Goal: Task Accomplishment & Management: Manage account settings

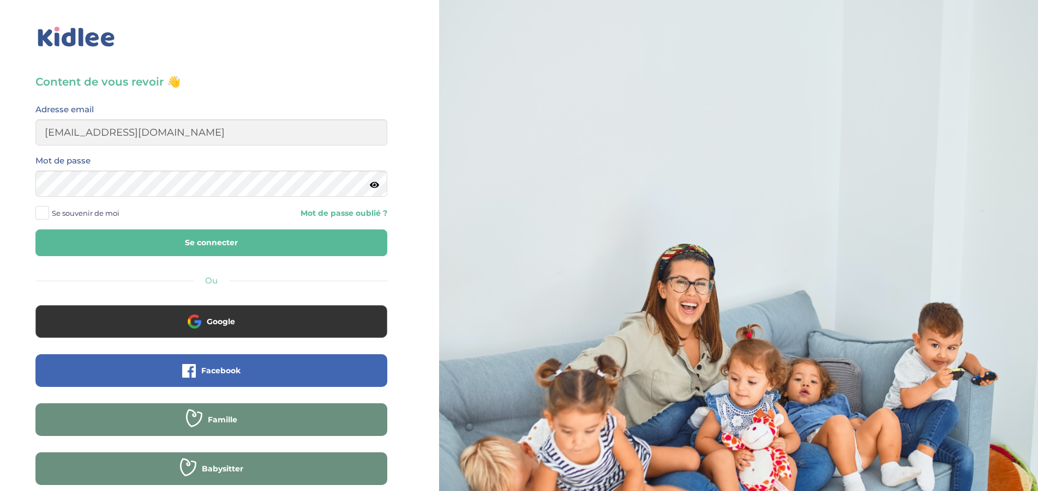
click at [196, 248] on button "Se connecter" at bounding box center [211, 243] width 352 height 27
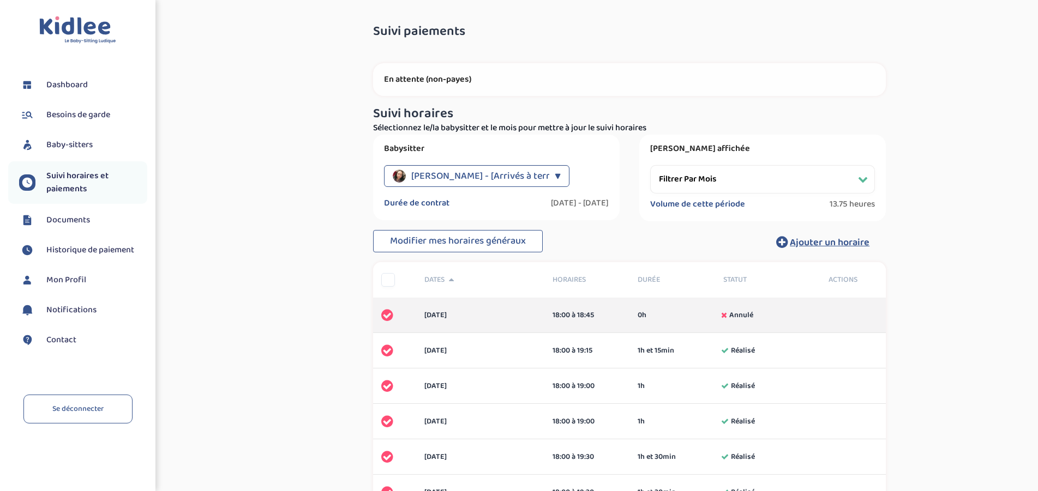
select select "septembre 2024"
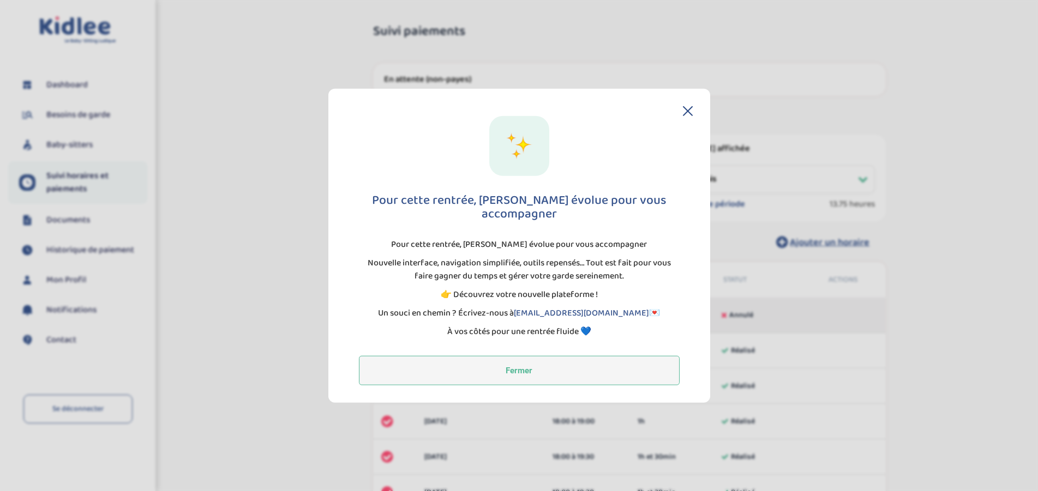
click at [516, 364] on button "Fermer" at bounding box center [519, 370] width 321 height 29
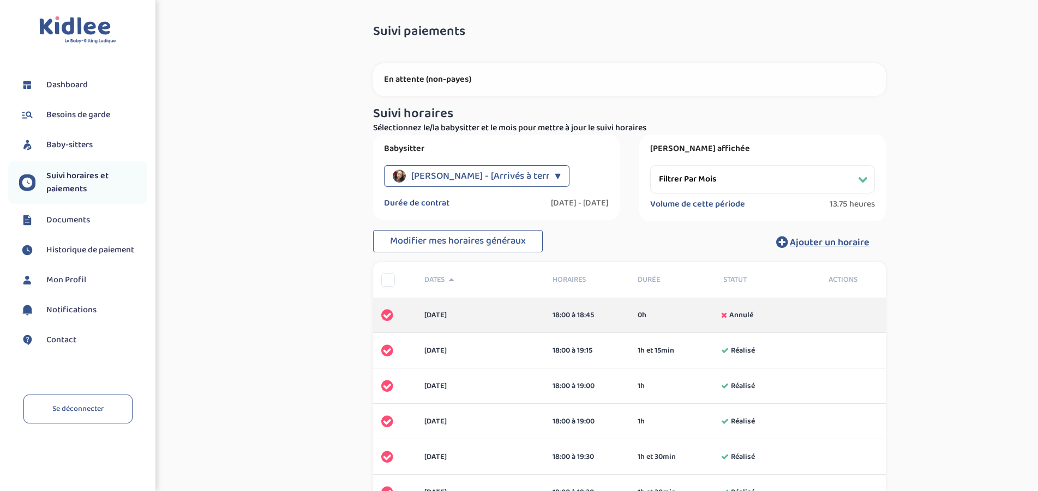
click at [76, 145] on span "Baby-sitters" at bounding box center [69, 145] width 46 height 13
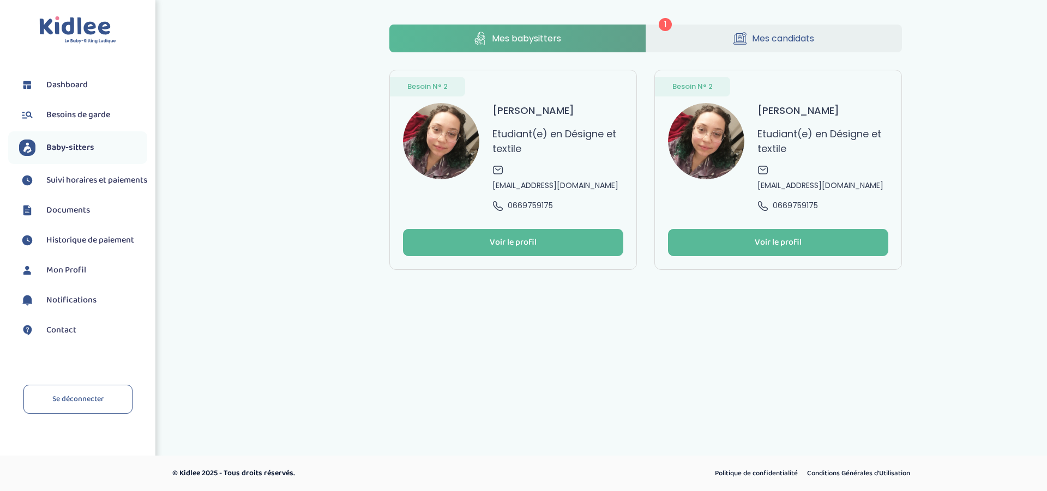
click at [737, 37] on icon at bounding box center [739, 39] width 13 height 14
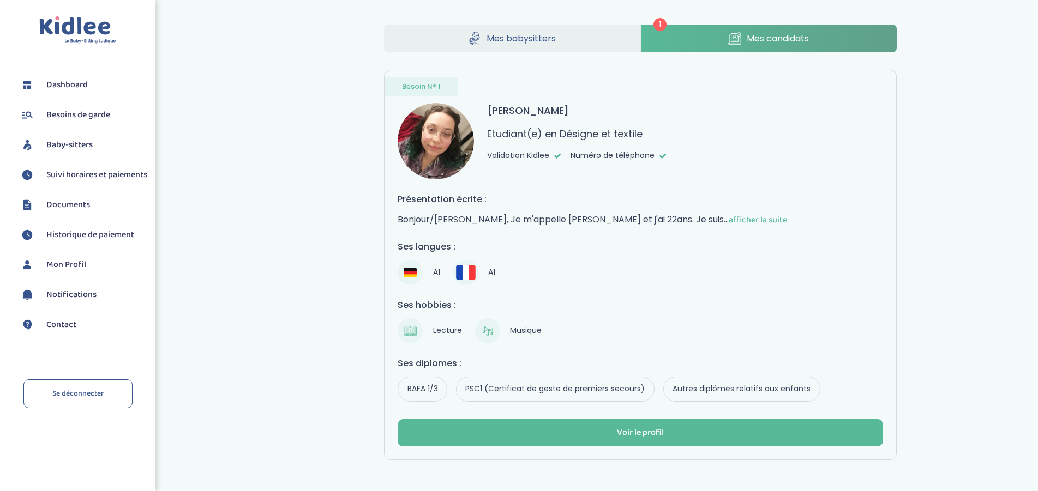
scroll to position [40, 0]
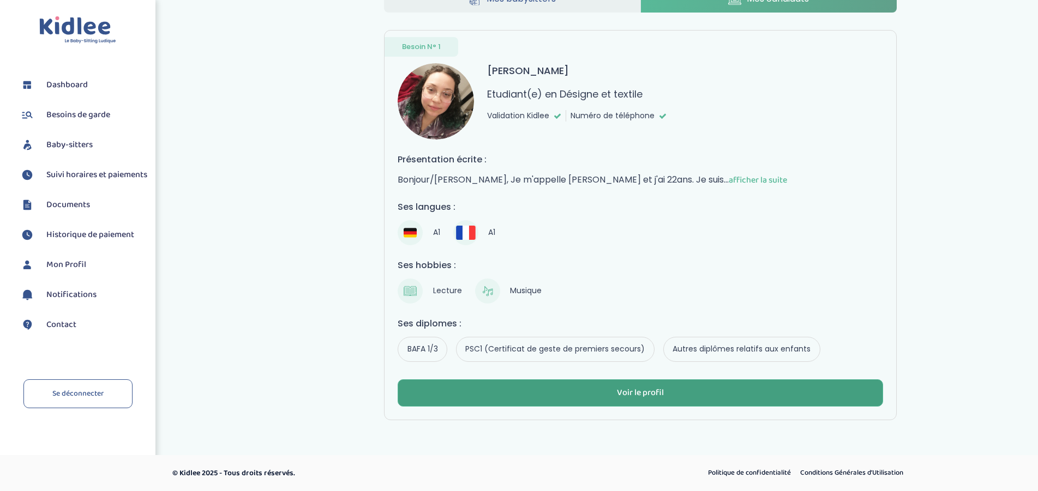
click at [635, 394] on div "Voir le profil" at bounding box center [640, 393] width 47 height 13
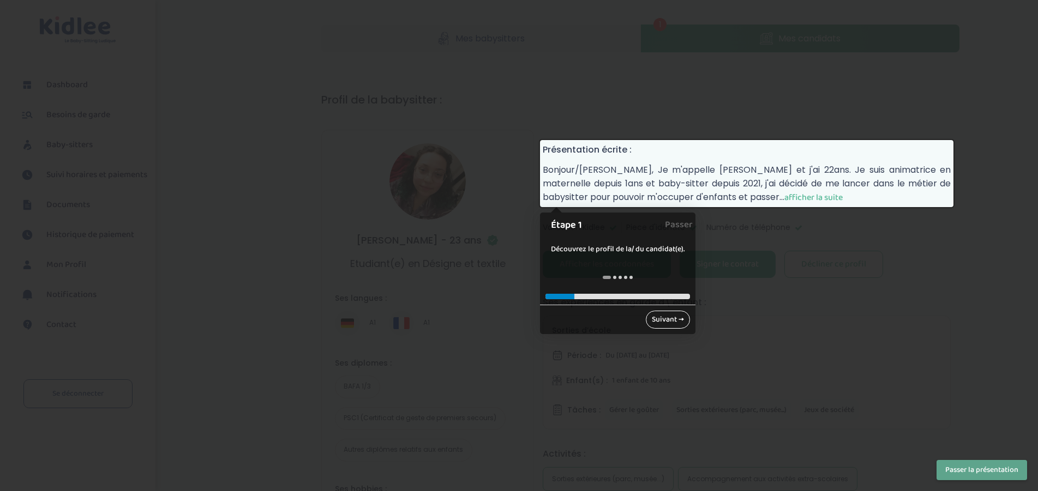
click at [657, 322] on link "Suivant →" at bounding box center [668, 320] width 44 height 18
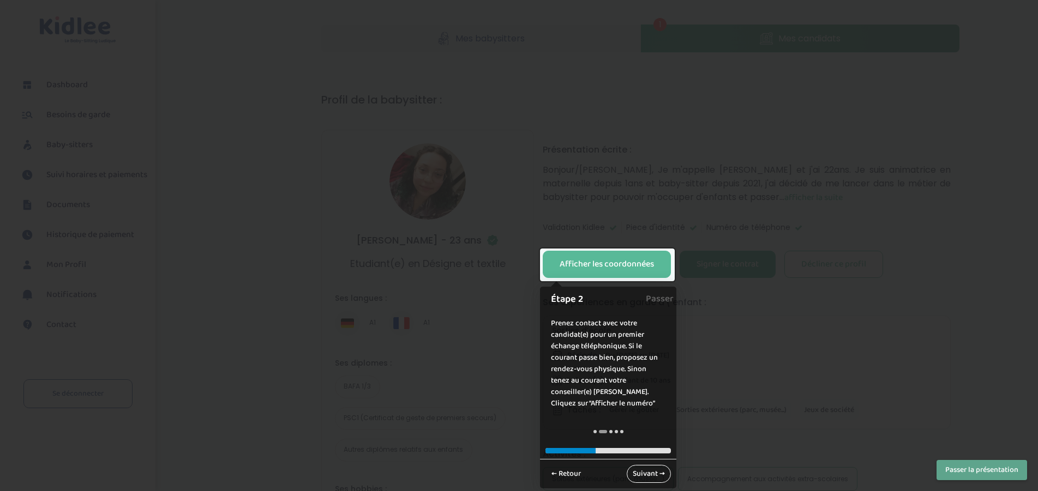
click at [646, 473] on link "Suivant →" at bounding box center [649, 474] width 44 height 18
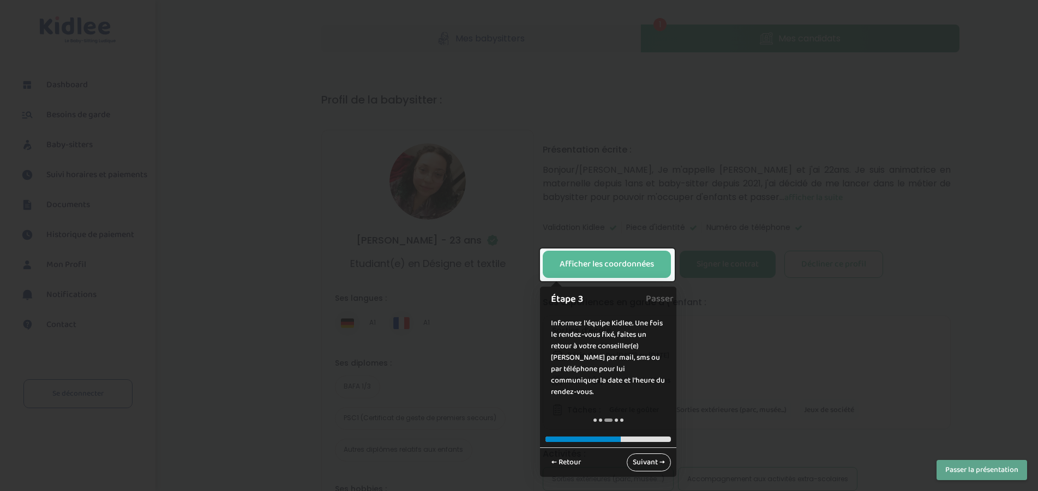
click at [645, 454] on link "Suivant →" at bounding box center [649, 463] width 44 height 18
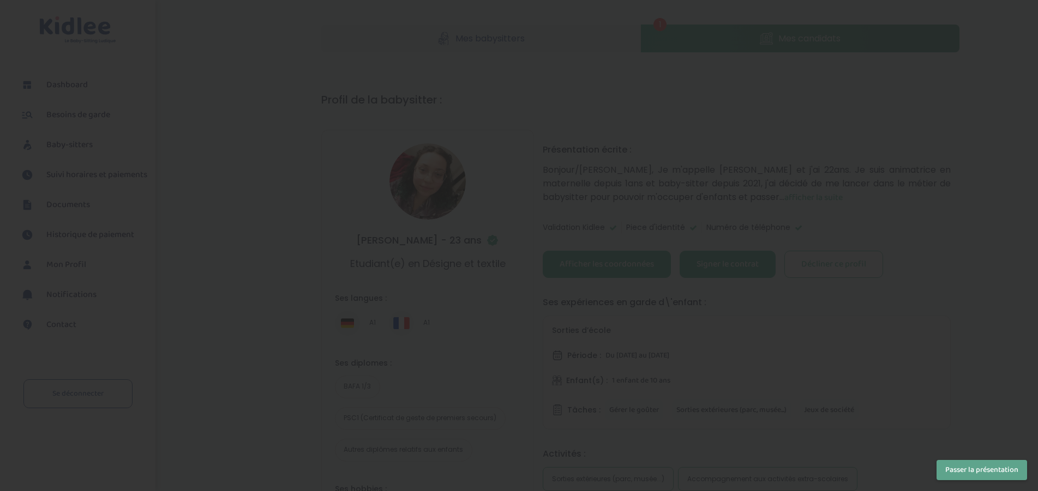
scroll to position [348, 0]
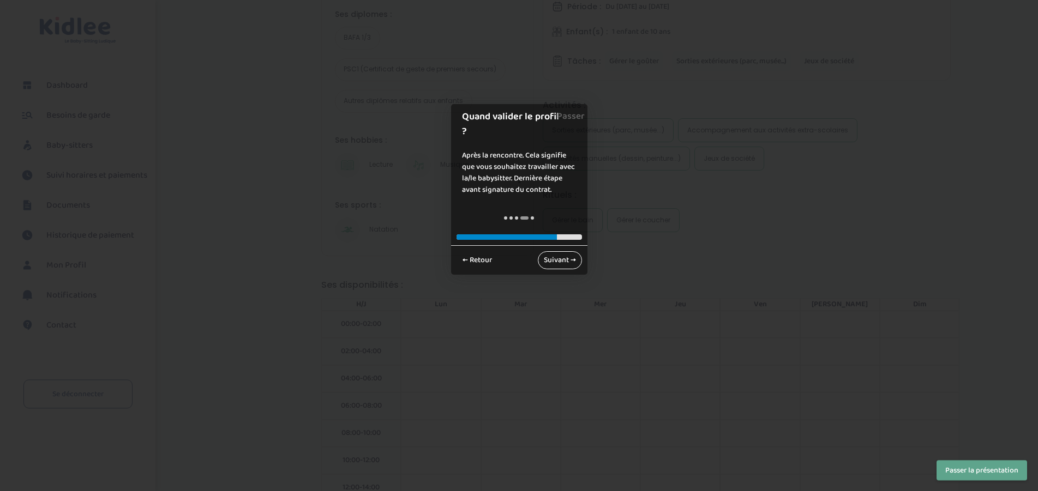
click at [559, 251] on link "Suivant →" at bounding box center [560, 260] width 44 height 18
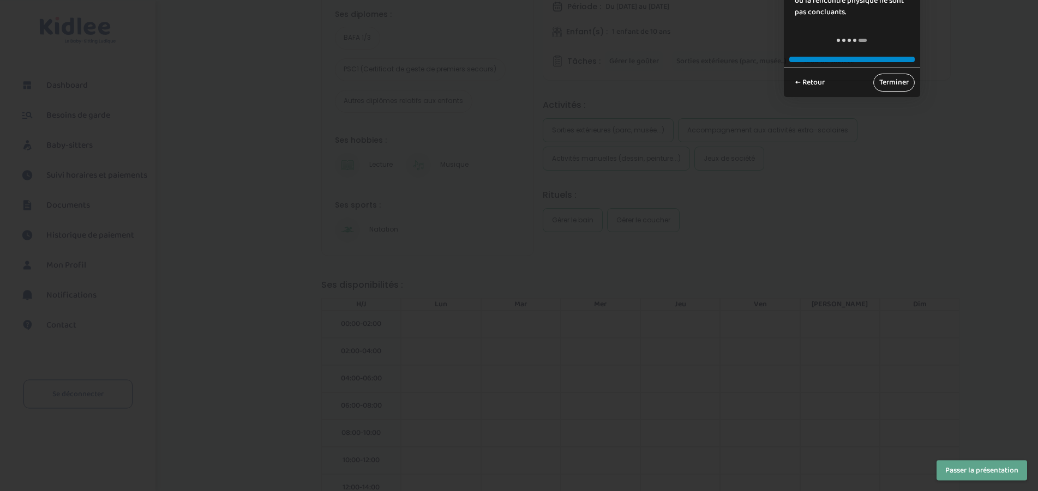
scroll to position [2, 0]
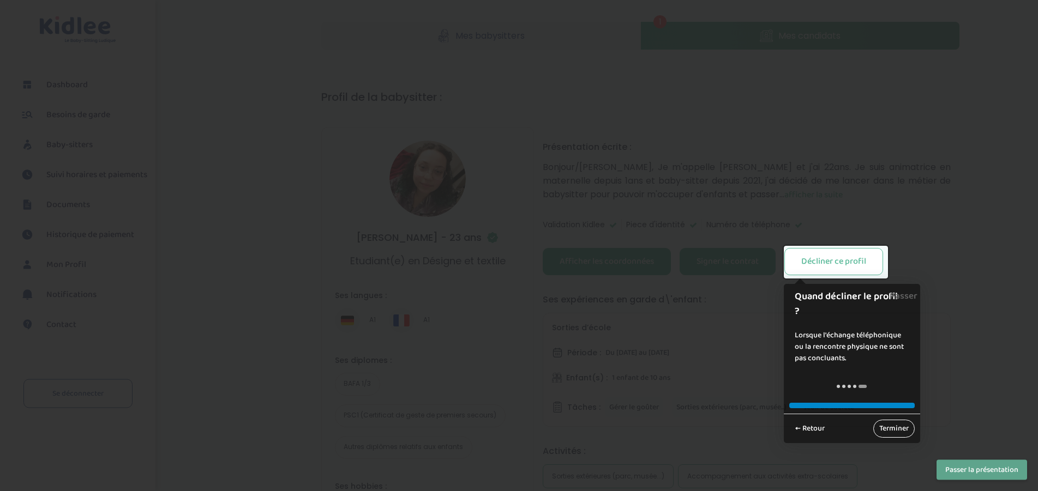
click at [889, 433] on link "Terminer" at bounding box center [893, 429] width 41 height 18
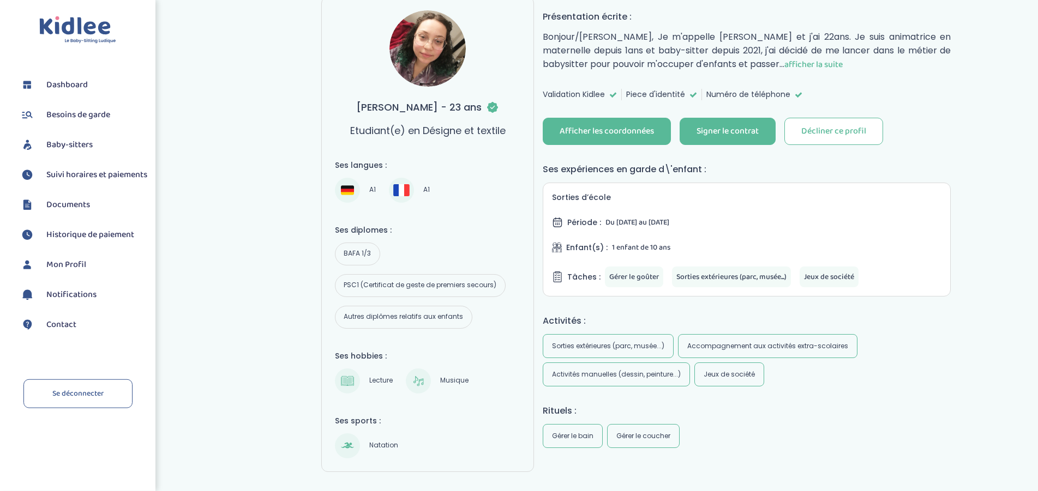
scroll to position [144, 0]
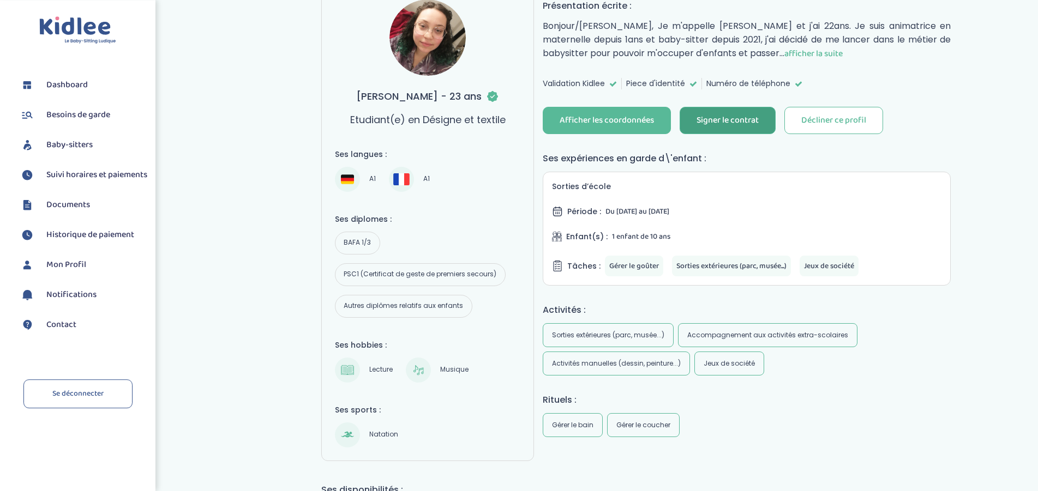
click at [728, 121] on div "Signer le contrat" at bounding box center [727, 121] width 62 height 13
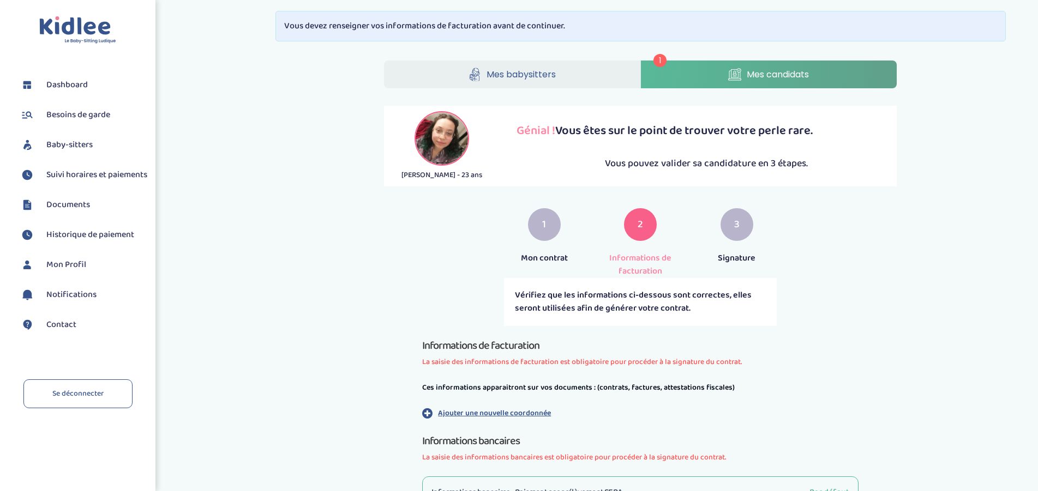
click at [540, 227] on div "1" at bounding box center [544, 224] width 33 height 33
click at [696, 68] on link "Mes candidats" at bounding box center [769, 75] width 256 height 28
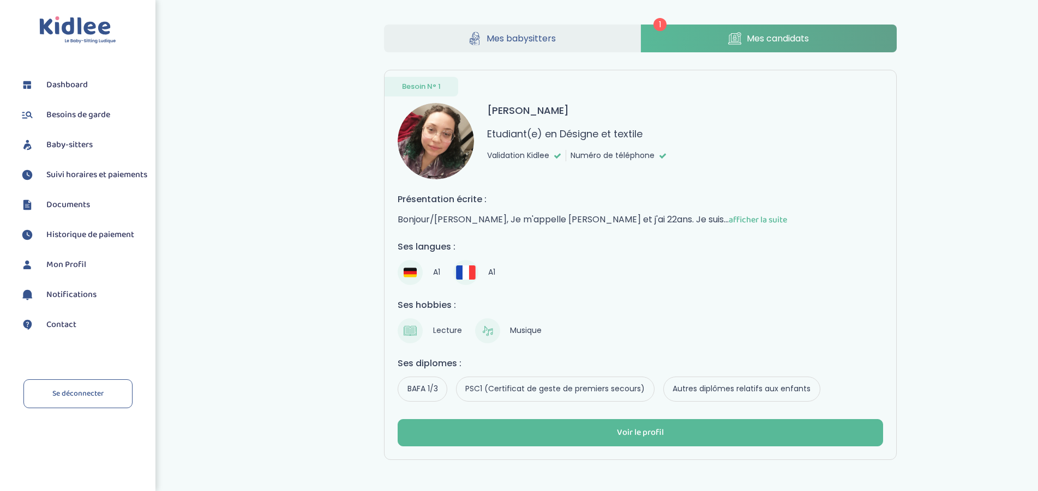
click at [729, 223] on span "afficher la suite" at bounding box center [758, 220] width 58 height 14
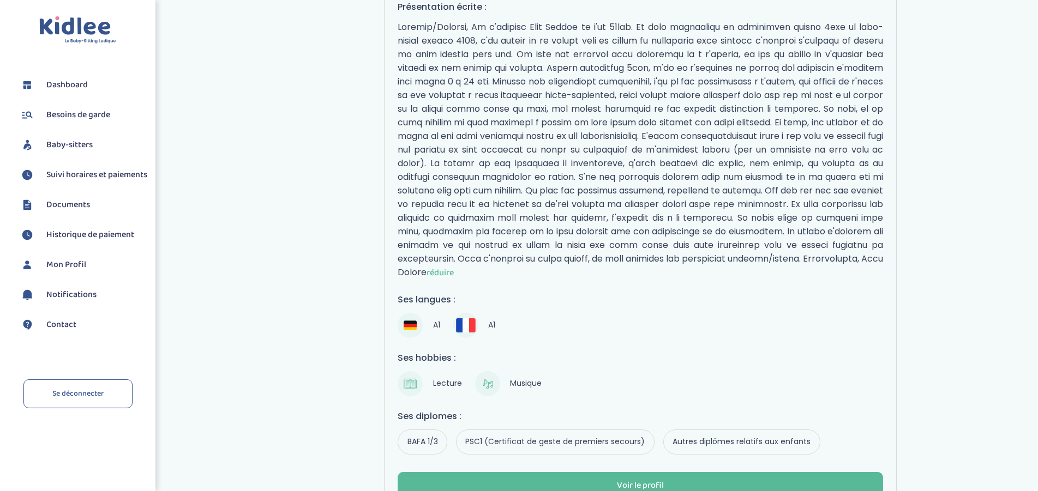
scroll to position [286, 0]
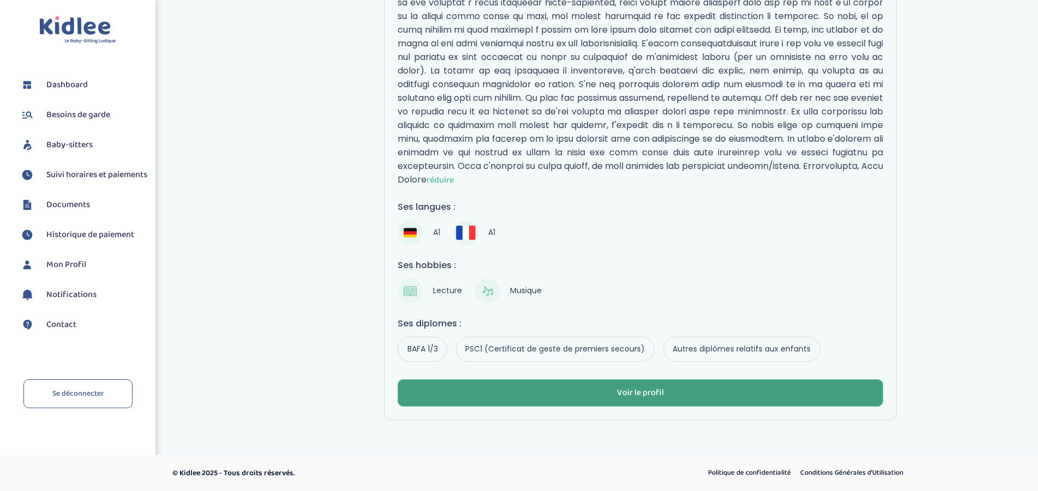
click at [642, 390] on div "Voir le profil" at bounding box center [640, 393] width 47 height 13
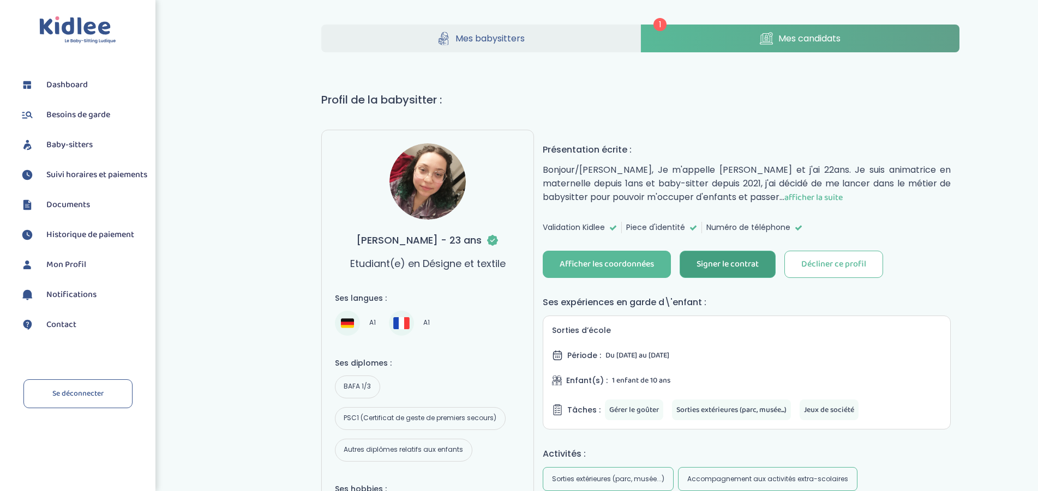
click at [724, 268] on div "Signer le contrat" at bounding box center [727, 264] width 62 height 13
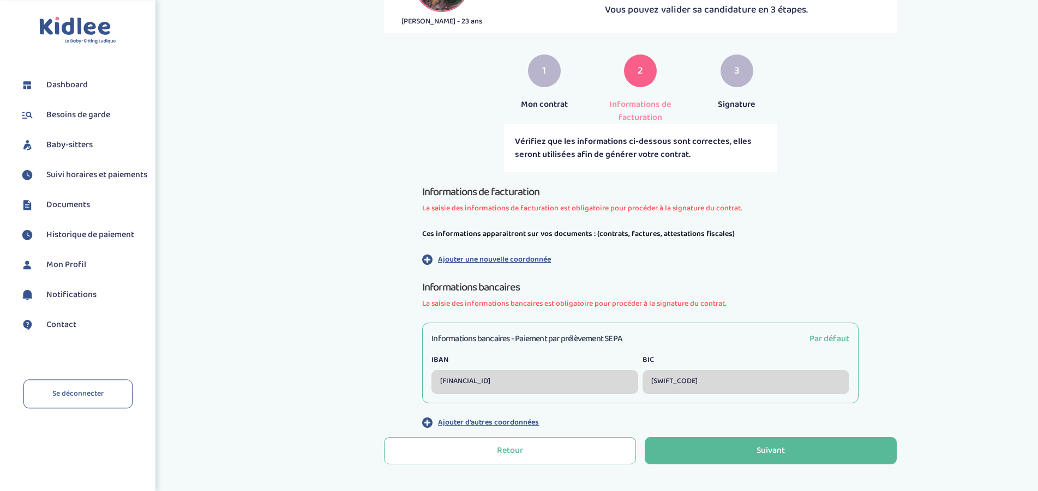
scroll to position [202, 0]
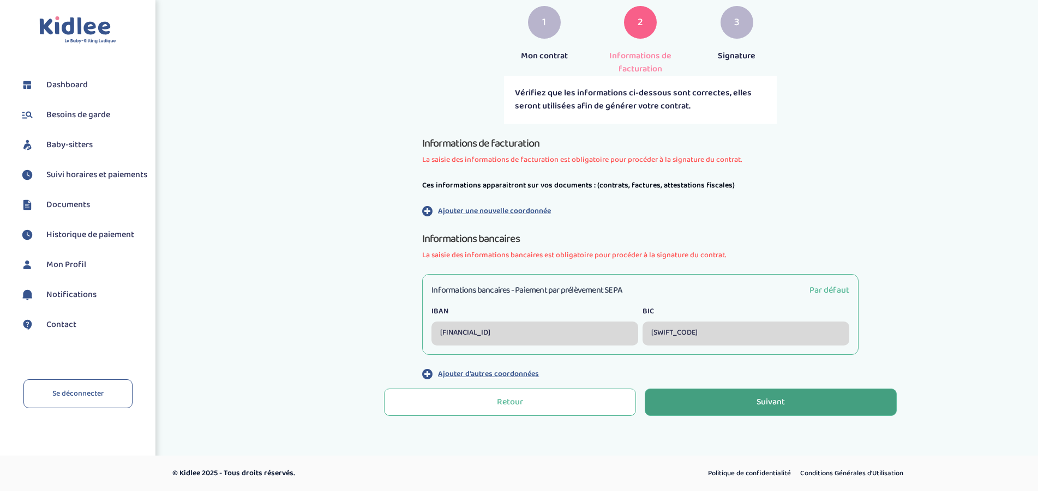
click at [757, 402] on div "Suivant" at bounding box center [770, 402] width 28 height 13
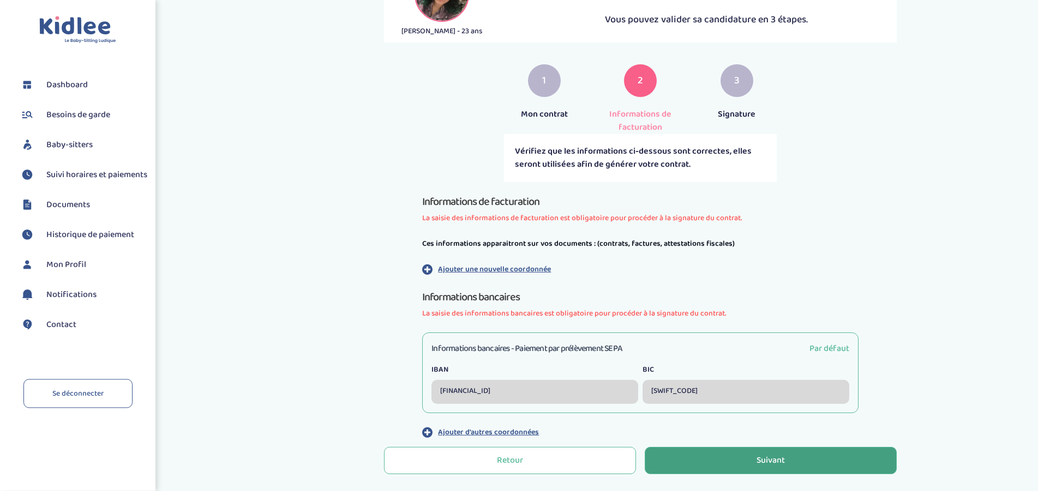
scroll to position [145, 0]
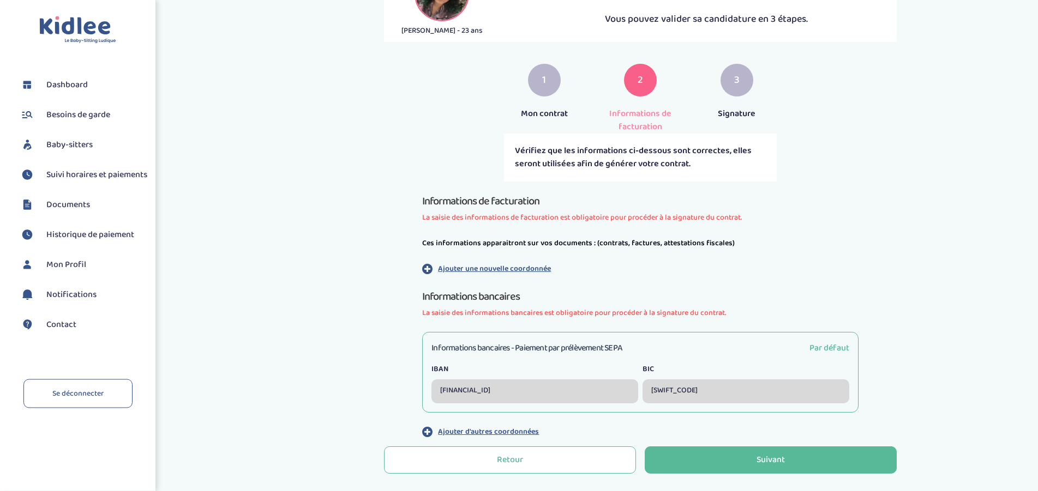
click at [525, 266] on p "Ajouter une nouvelle coordonnée" at bounding box center [494, 268] width 113 height 11
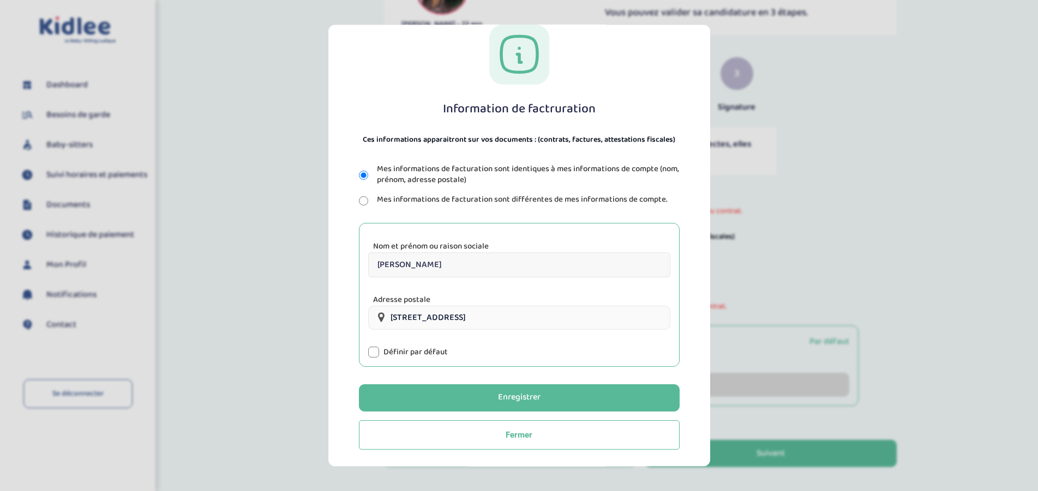
scroll to position [152, 0]
click at [507, 268] on input "[PERSON_NAME]" at bounding box center [519, 264] width 302 height 25
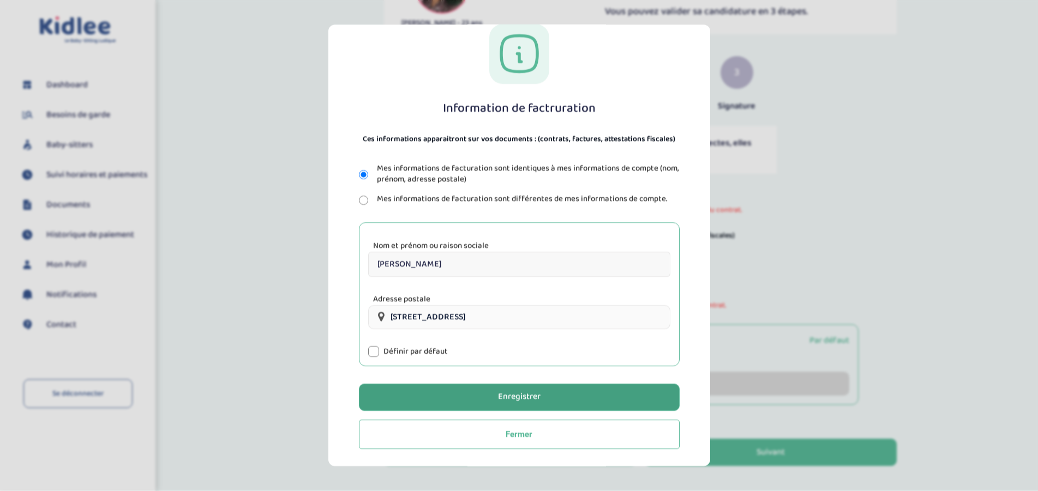
click at [501, 399] on div "Enregistrer" at bounding box center [519, 398] width 43 height 13
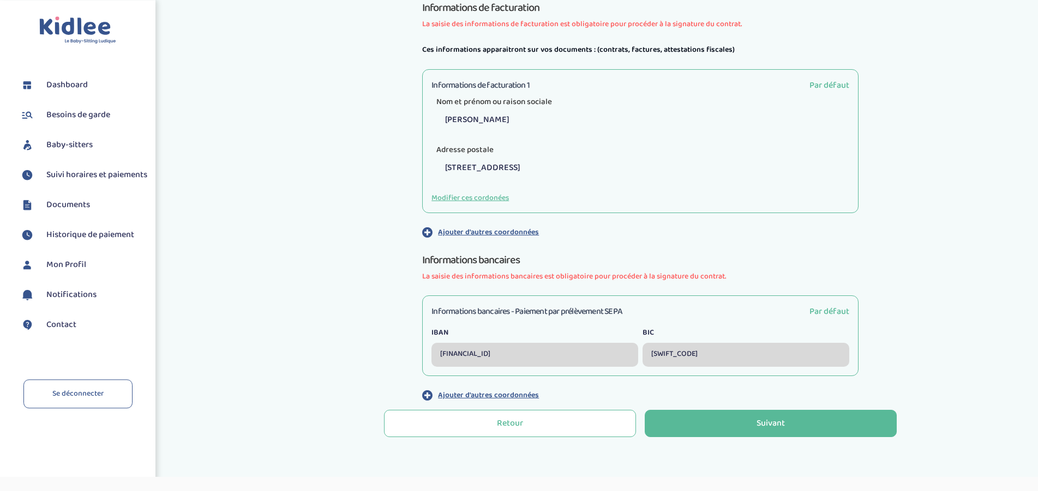
scroll to position [348, 0]
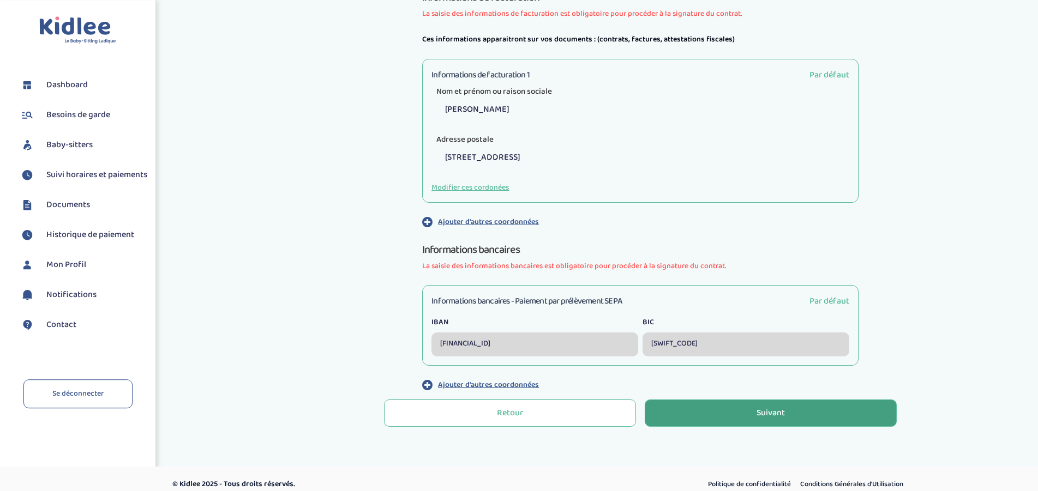
click at [727, 423] on button "Suivant" at bounding box center [771, 413] width 252 height 27
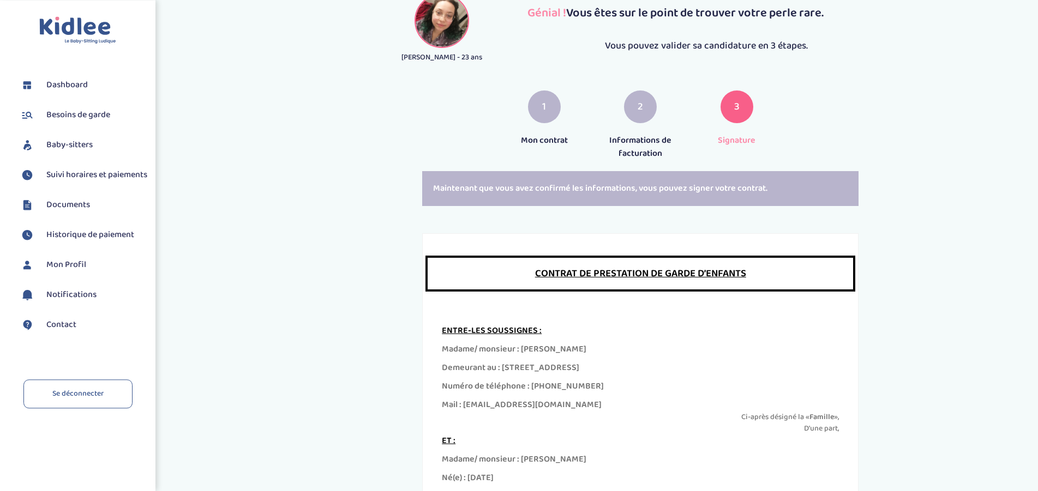
click at [648, 119] on div "2" at bounding box center [640, 107] width 33 height 33
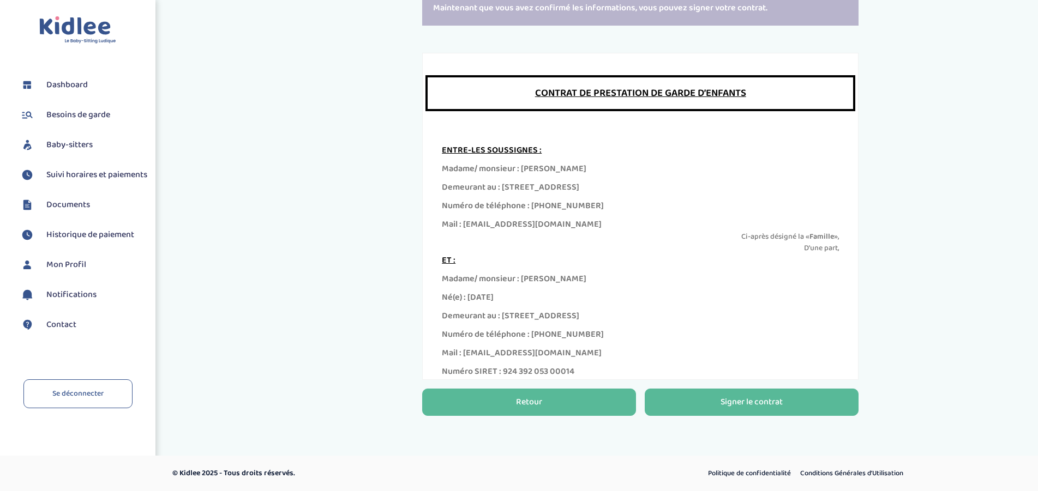
click at [478, 393] on button "Retour" at bounding box center [529, 402] width 214 height 27
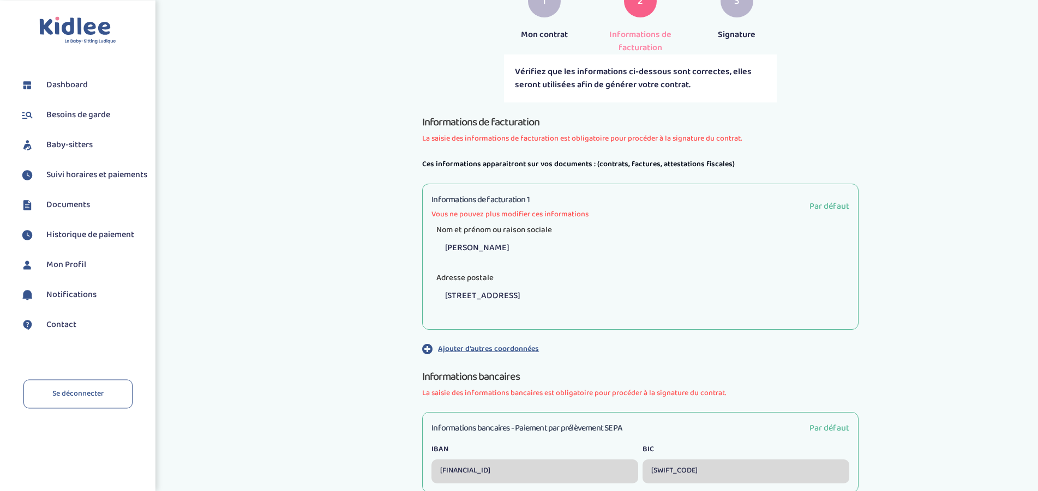
scroll to position [188, 0]
click at [477, 348] on p "Ajouter d'autres coordonnées" at bounding box center [488, 348] width 101 height 11
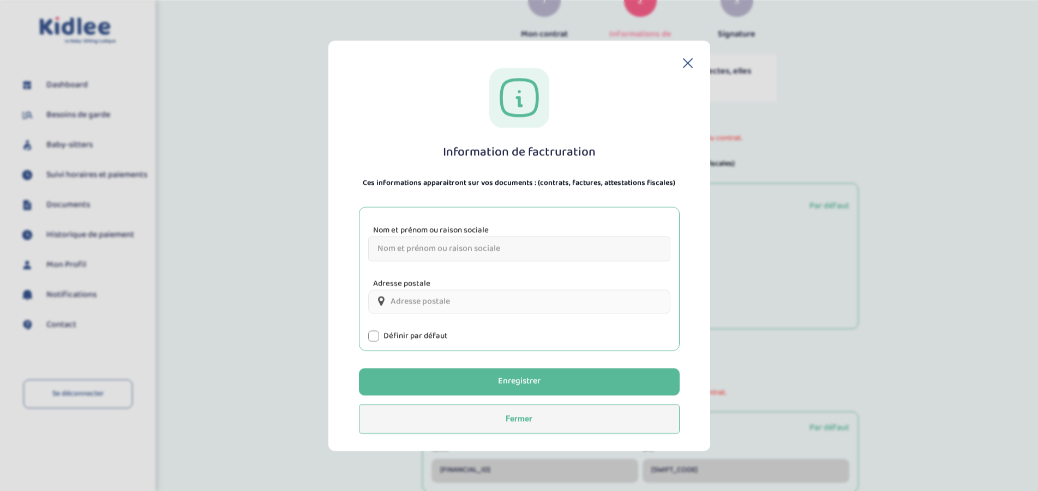
click at [480, 422] on button "Fermer" at bounding box center [519, 418] width 321 height 29
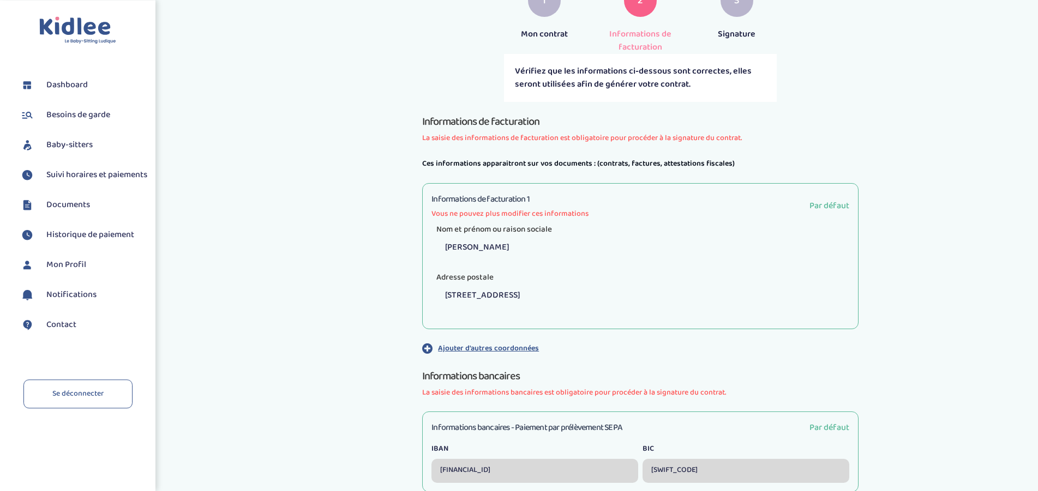
click at [823, 205] on span "Par défaut" at bounding box center [829, 206] width 40 height 14
click at [570, 212] on span "Vous ne pouvez plus modifier ces informations" at bounding box center [509, 213] width 157 height 11
click at [504, 213] on span "Vous ne pouvez plus modifier ces informations" at bounding box center [509, 213] width 157 height 11
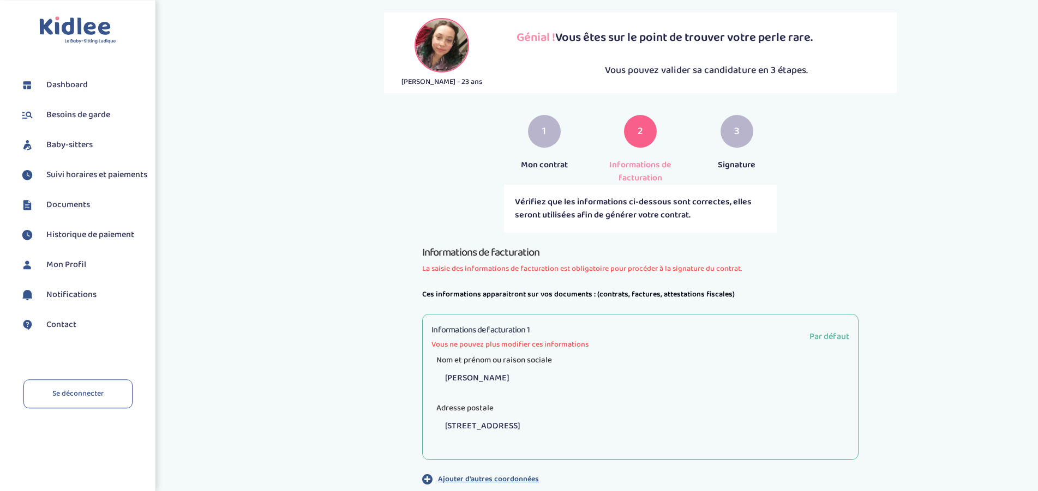
scroll to position [51, 0]
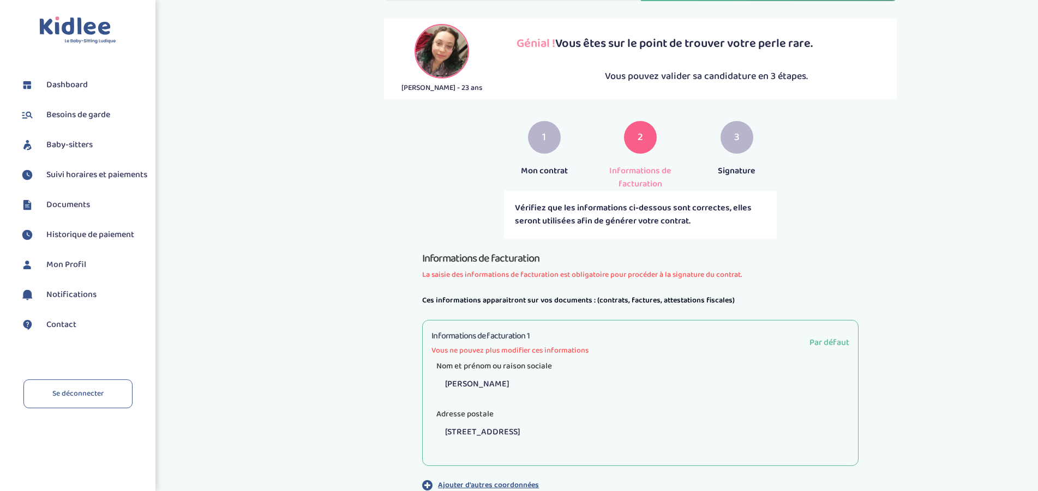
click at [541, 132] on div "1" at bounding box center [544, 137] width 33 height 33
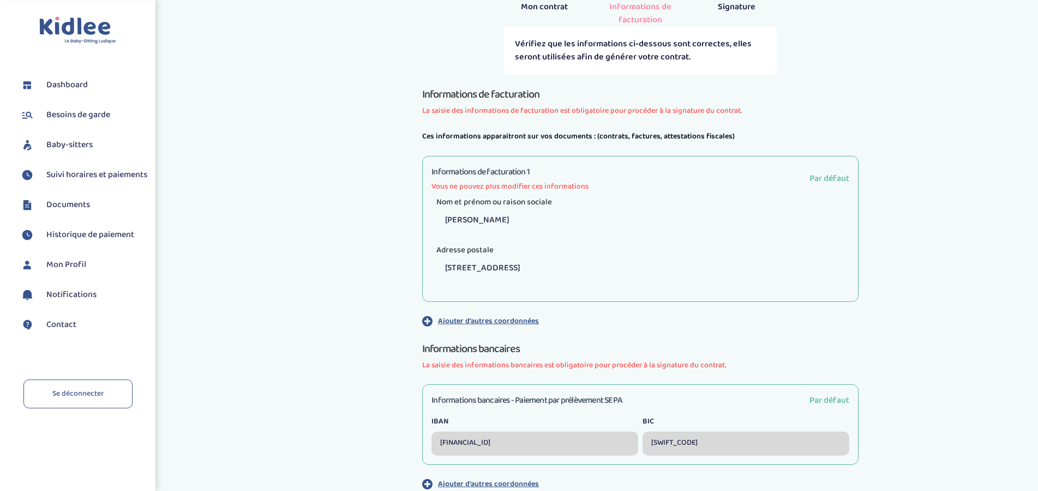
scroll to position [326, 0]
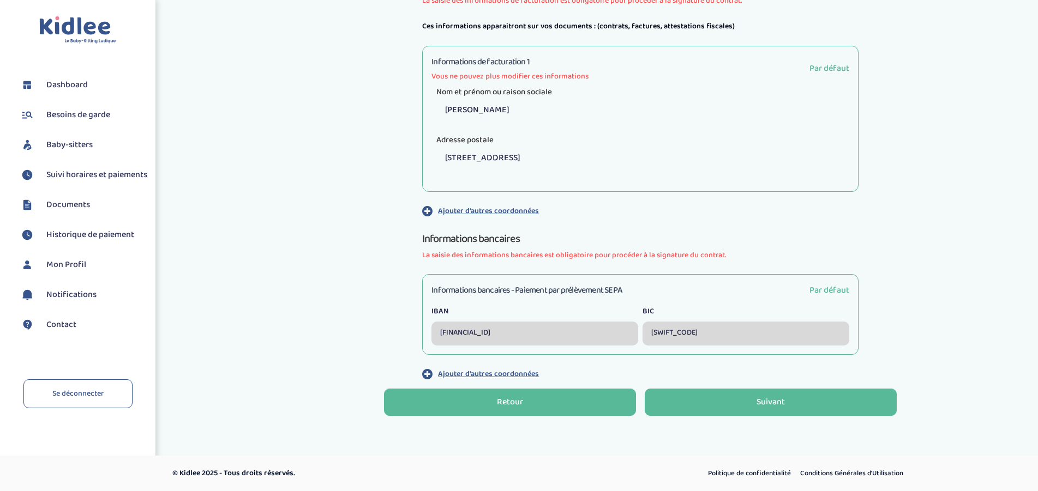
click at [494, 399] on button "Retour" at bounding box center [510, 402] width 252 height 27
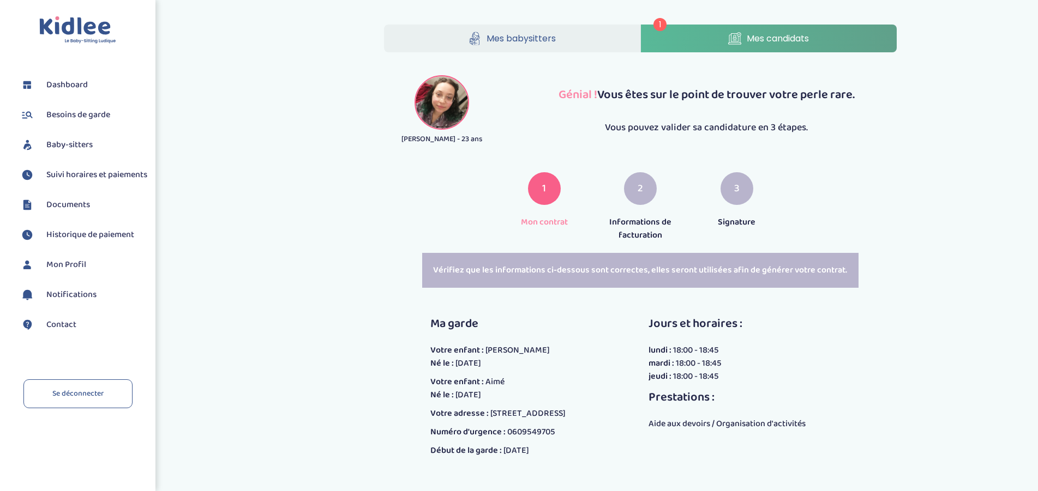
scroll to position [135, 0]
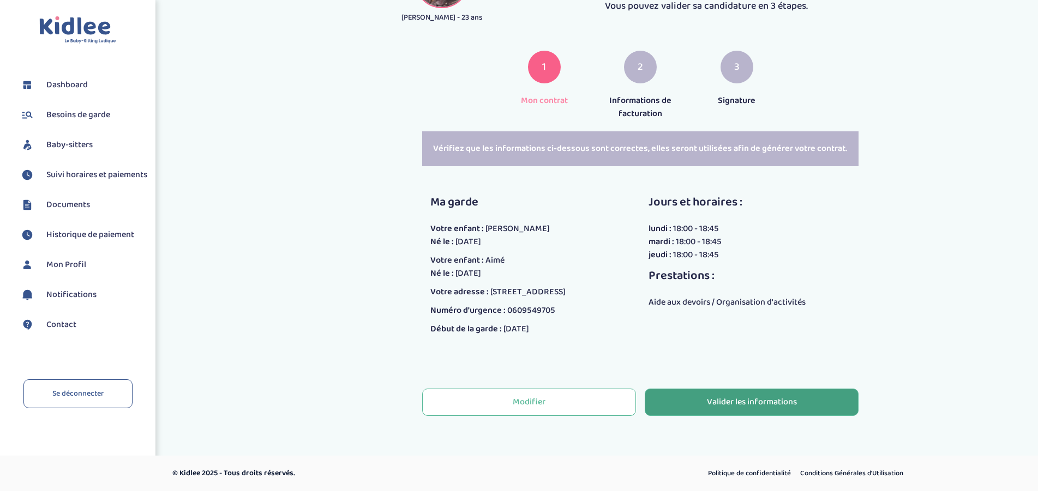
click at [712, 400] on div "Valider les informations" at bounding box center [752, 402] width 90 height 13
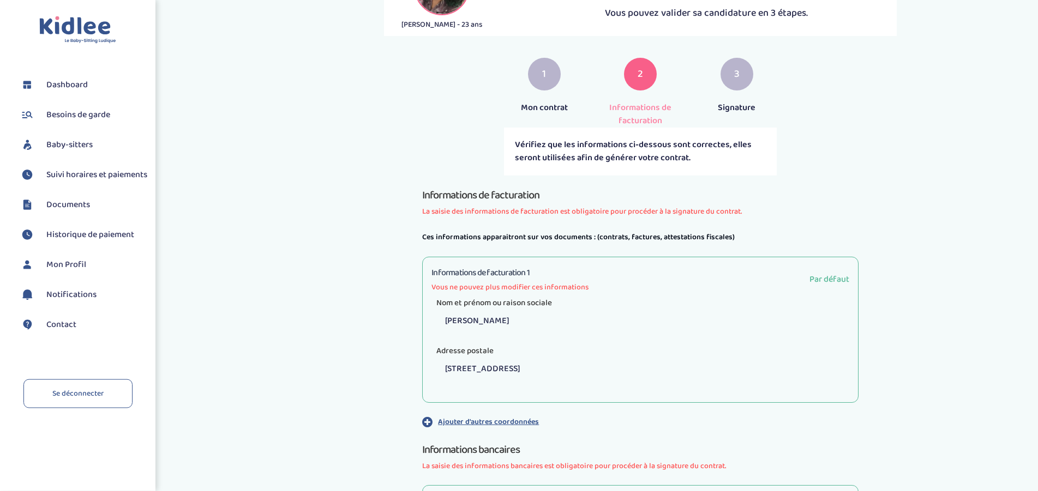
scroll to position [117, 0]
click at [559, 285] on span "Vous ne pouvez plus modifier ces informations" at bounding box center [509, 285] width 157 height 11
click at [482, 283] on span "Vous ne pouvez plus modifier ces informations" at bounding box center [509, 285] width 157 height 11
click at [467, 419] on p "Ajouter d'autres coordonnées" at bounding box center [488, 419] width 101 height 11
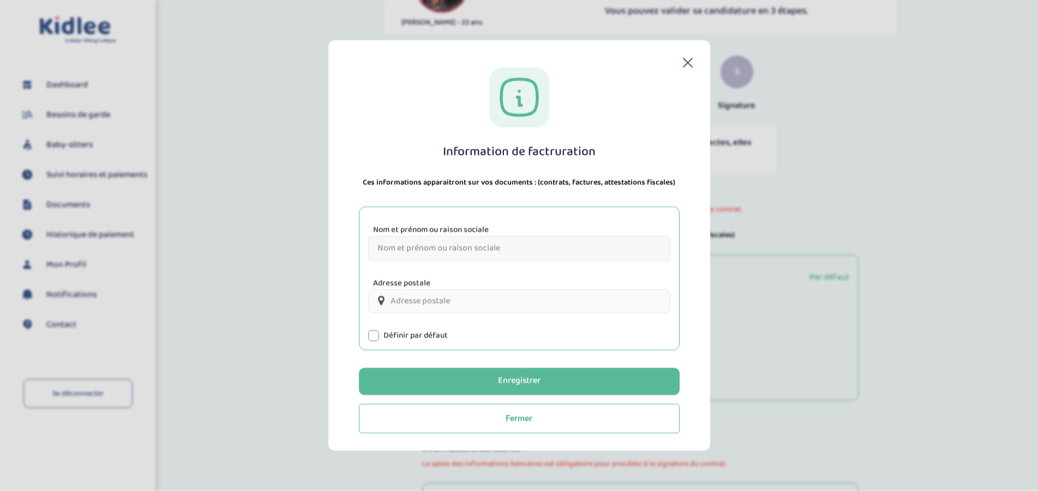
click at [446, 252] on input "Nom et prénom ou raison sociale" at bounding box center [519, 248] width 302 height 25
type input "Clement Rigot"
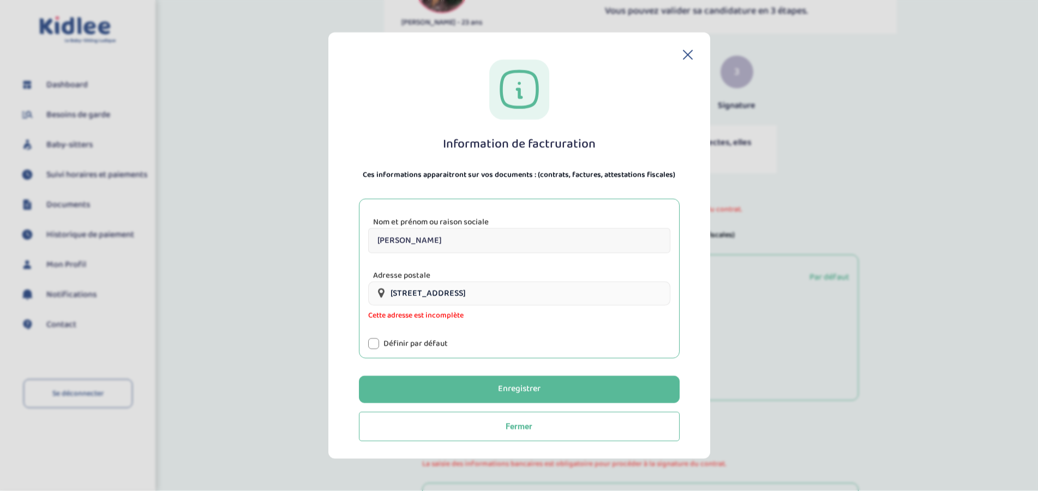
type input "33bis Boulevard Sérurier, Paris, France"
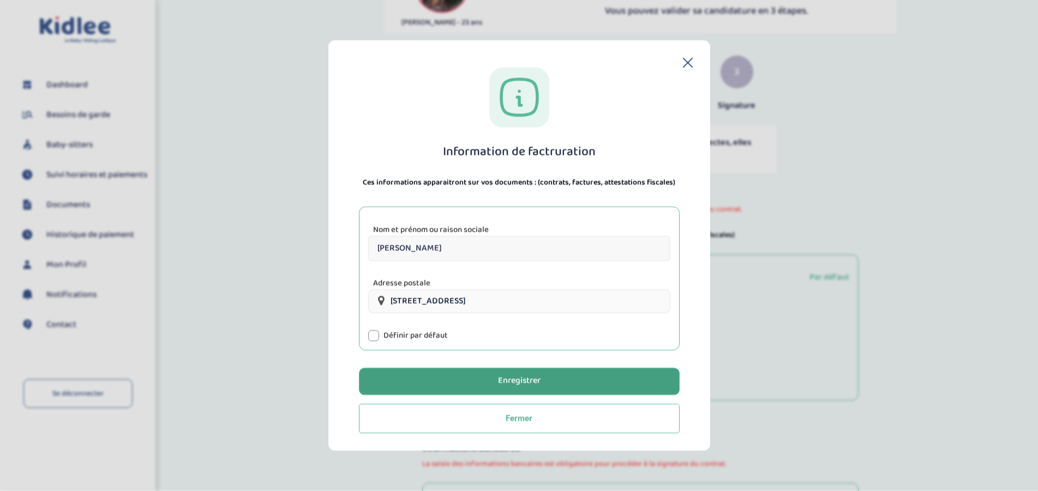
click at [485, 383] on button "Enregistrer" at bounding box center [519, 381] width 321 height 27
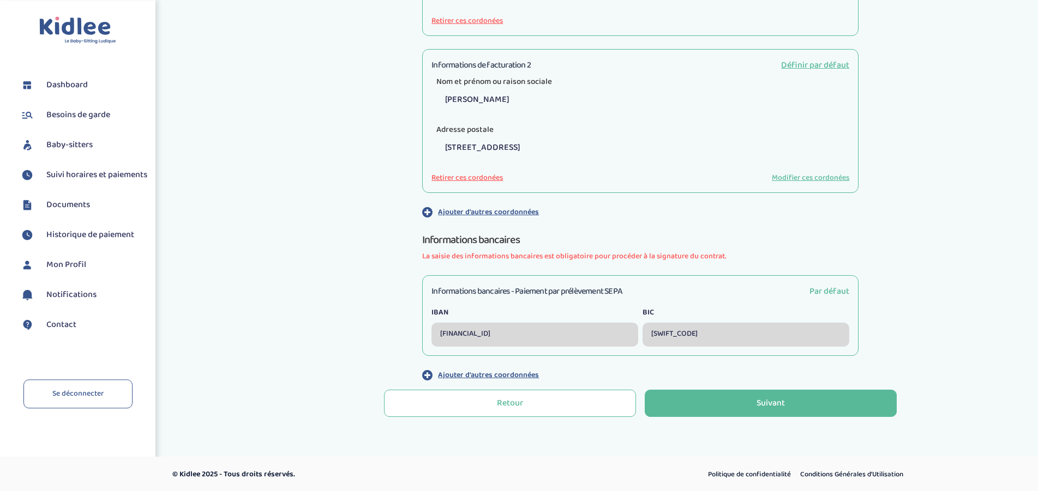
scroll to position [494, 0]
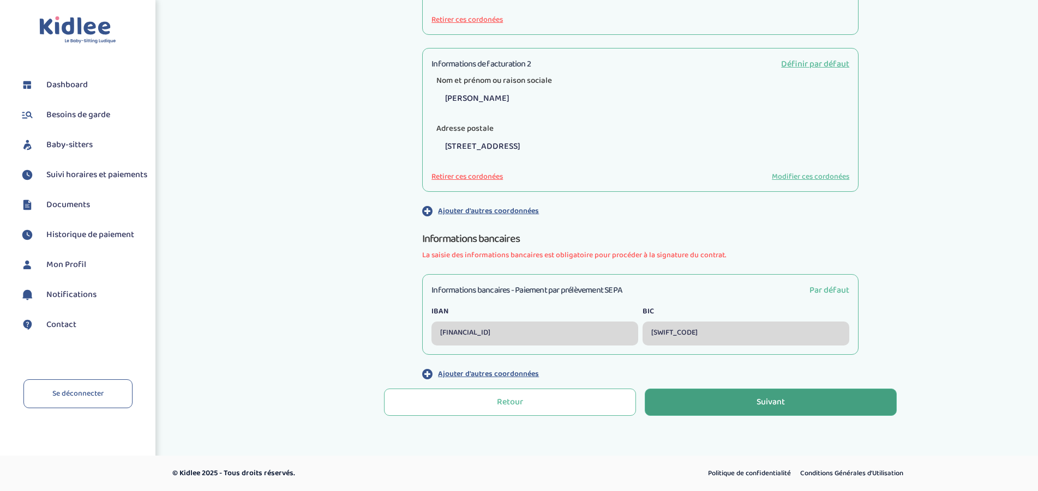
click at [769, 404] on div "Suivant" at bounding box center [770, 402] width 28 height 13
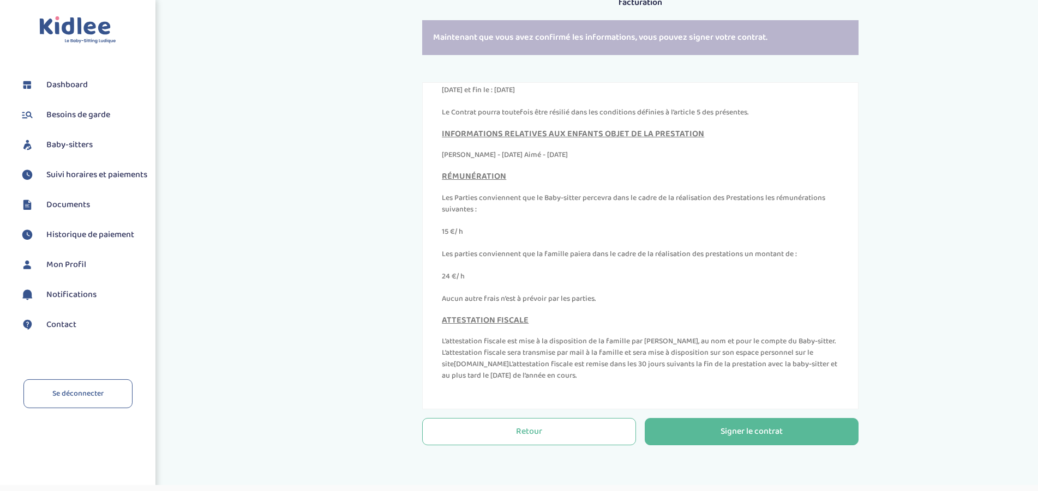
scroll to position [234, 0]
click at [708, 426] on button "Signer le contrat" at bounding box center [752, 430] width 214 height 27
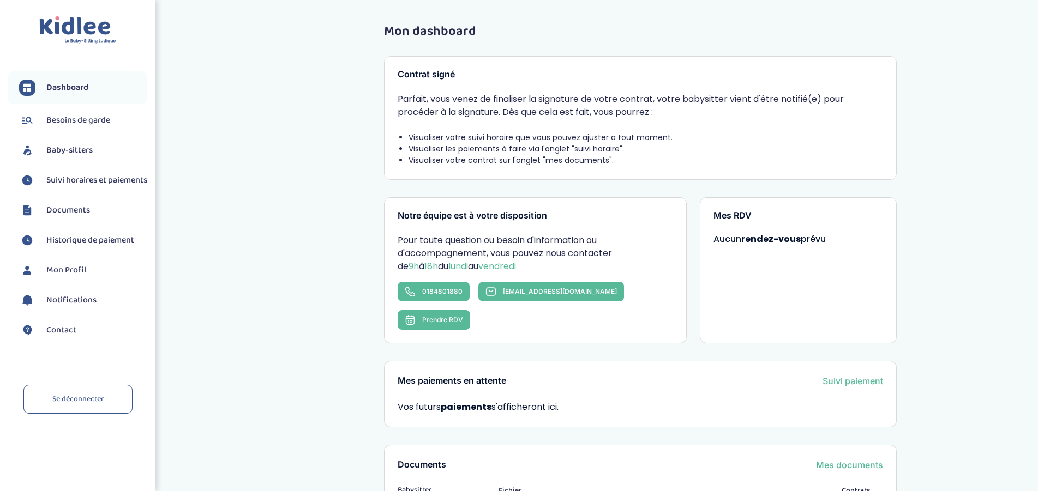
click at [68, 187] on span "Suivi horaires et paiements" at bounding box center [96, 180] width 101 height 13
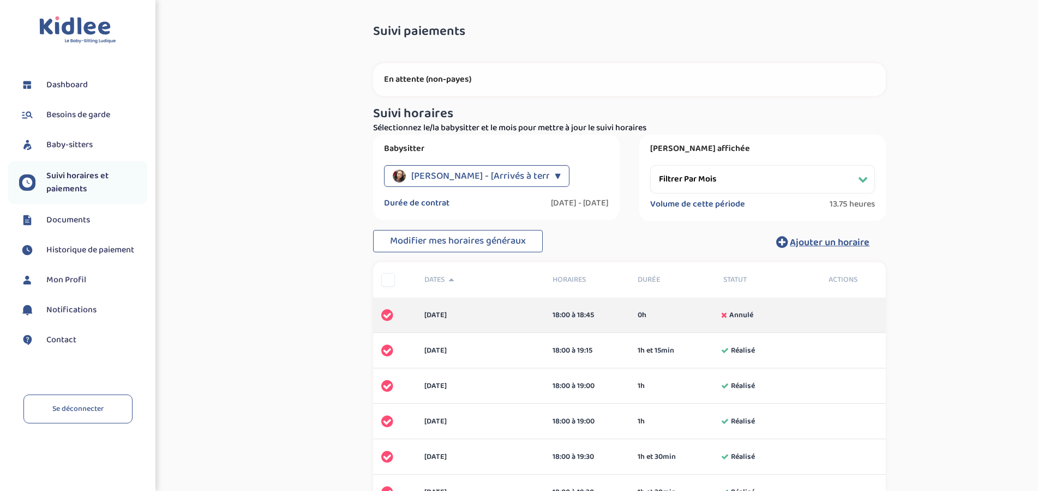
select select "septembre 2024"
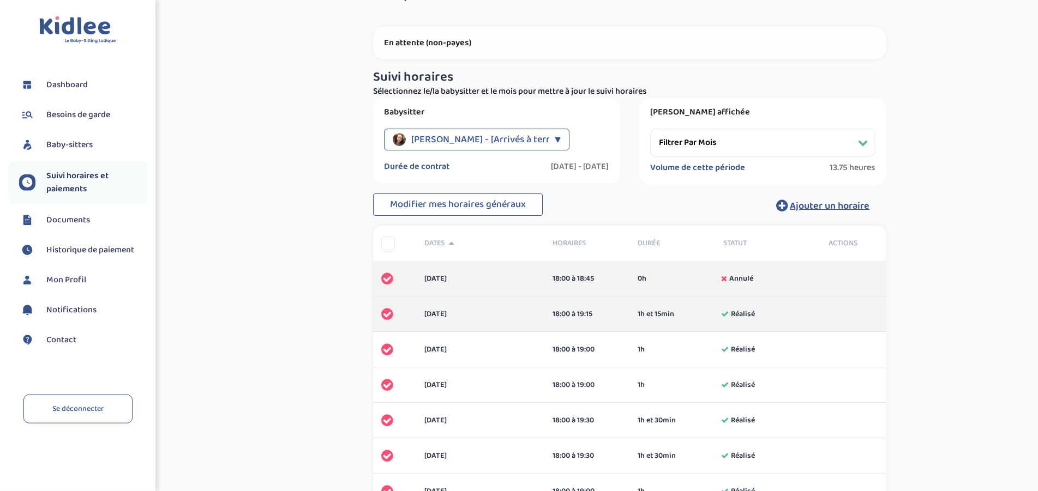
scroll to position [36, 0]
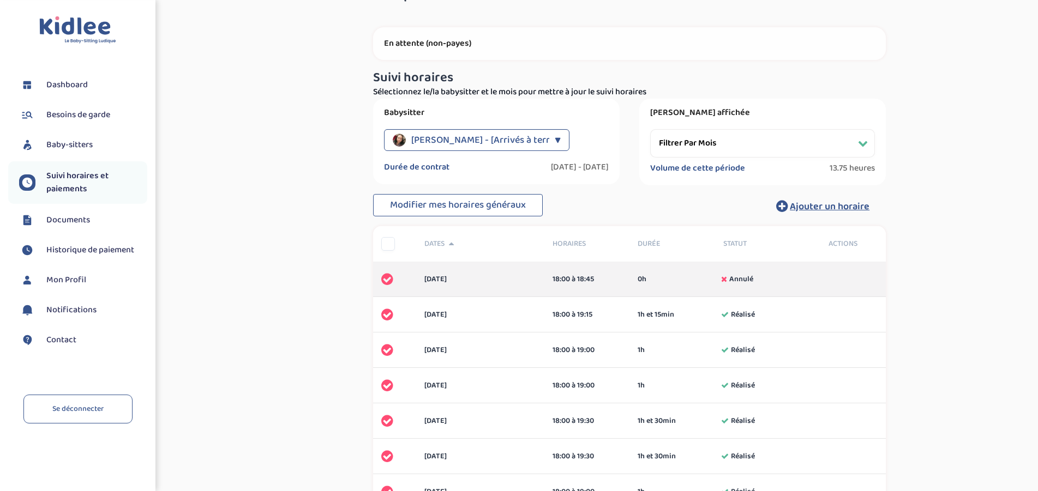
click at [548, 140] on div "Glaude Liza - [Arrivés à terme] ▼" at bounding box center [476, 140] width 185 height 22
click at [490, 194] on span "Glaude Liza - [Arrivés à terme]" at bounding box center [468, 192] width 114 height 11
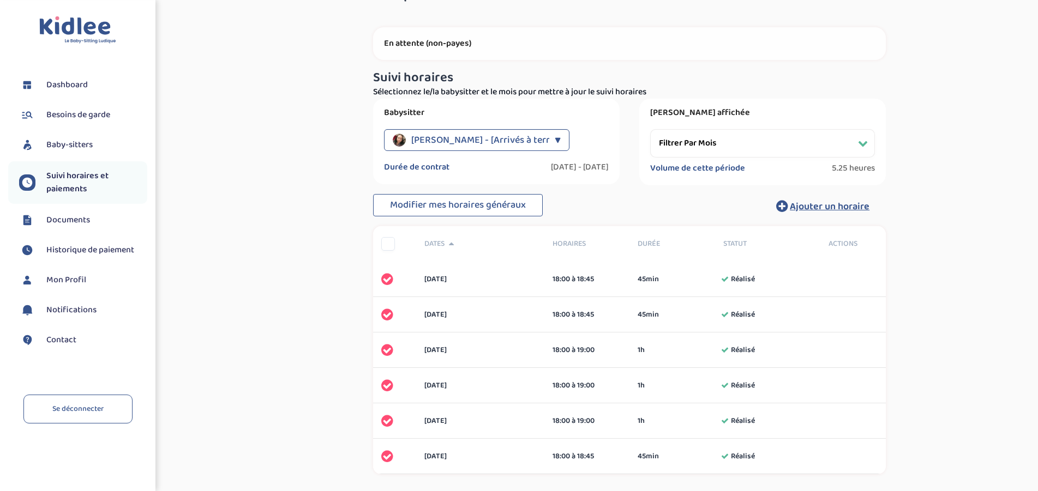
click at [530, 139] on span "Glaude Liza - [Arrivés à terme]" at bounding box center [486, 140] width 151 height 22
click at [499, 167] on span "Glaude Liza - [Arrivés à terme]" at bounding box center [468, 168] width 114 height 11
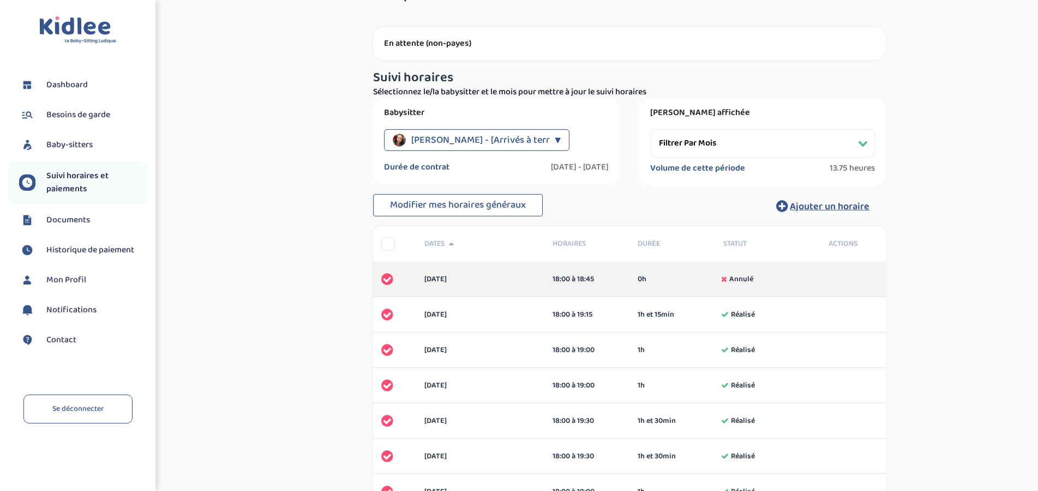
click at [650, 129] on select "Filtrer par mois septembre 2024 octobre 2024 novembre 2024 décembre 2024 janvie…" at bounding box center [762, 143] width 225 height 28
click at [760, 76] on h3 "Suivi horaires" at bounding box center [629, 78] width 513 height 14
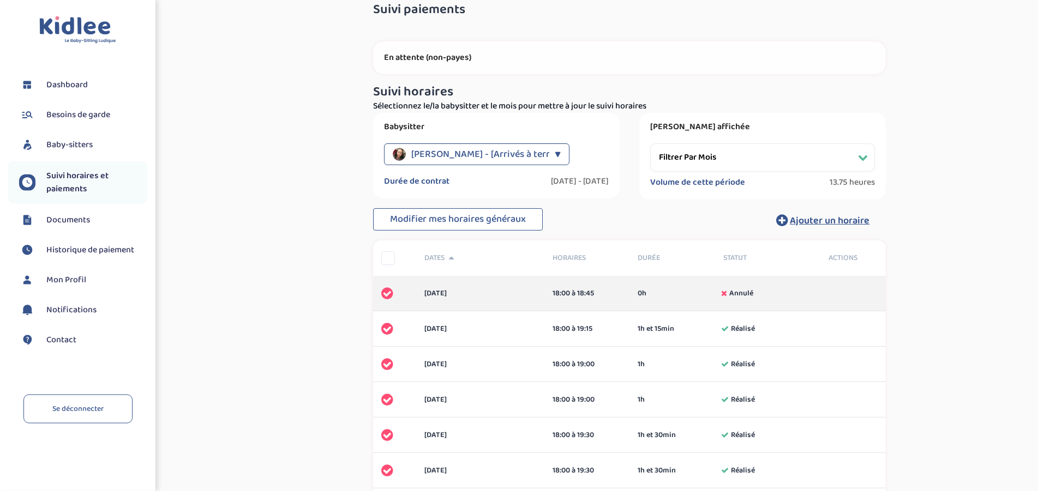
scroll to position [0, 0]
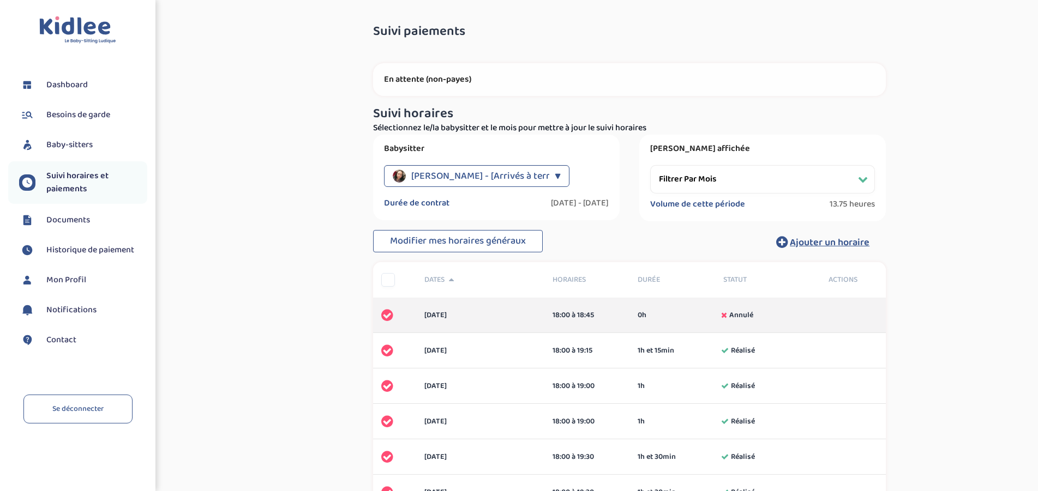
click at [418, 76] on p "En attente (non-payes)" at bounding box center [629, 79] width 491 height 11
click at [81, 140] on span "Baby-sitters" at bounding box center [69, 145] width 46 height 13
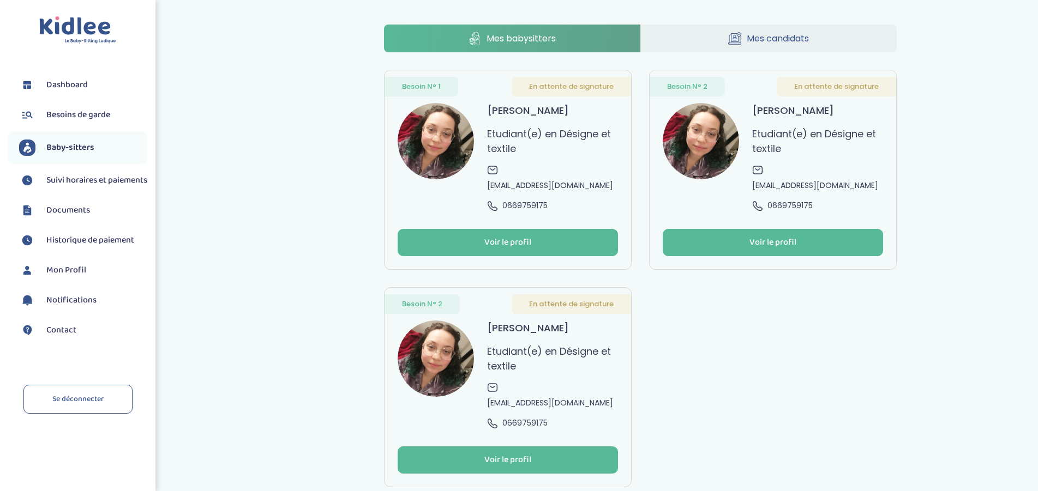
click at [557, 85] on span "En attente de signature" at bounding box center [571, 86] width 85 height 11
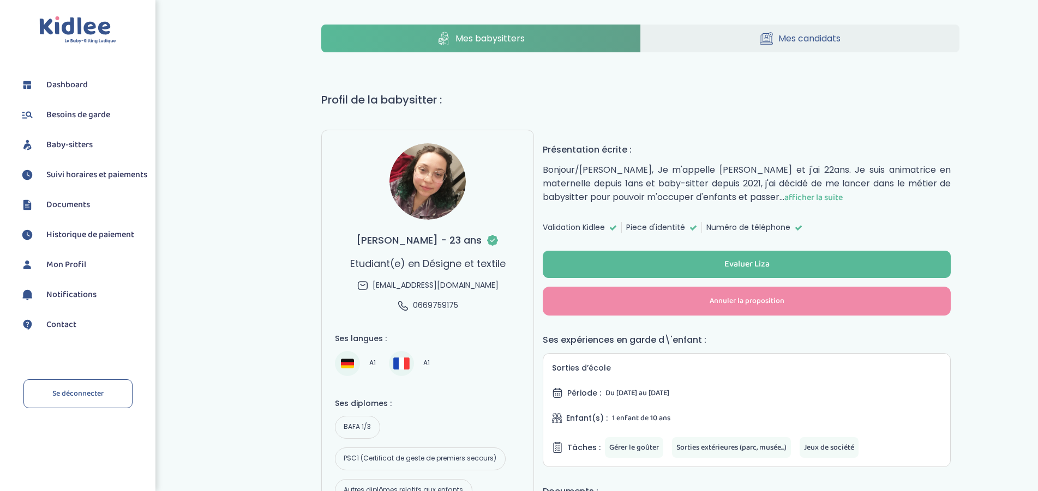
click at [463, 49] on link "Mes babysitters" at bounding box center [480, 39] width 319 height 28
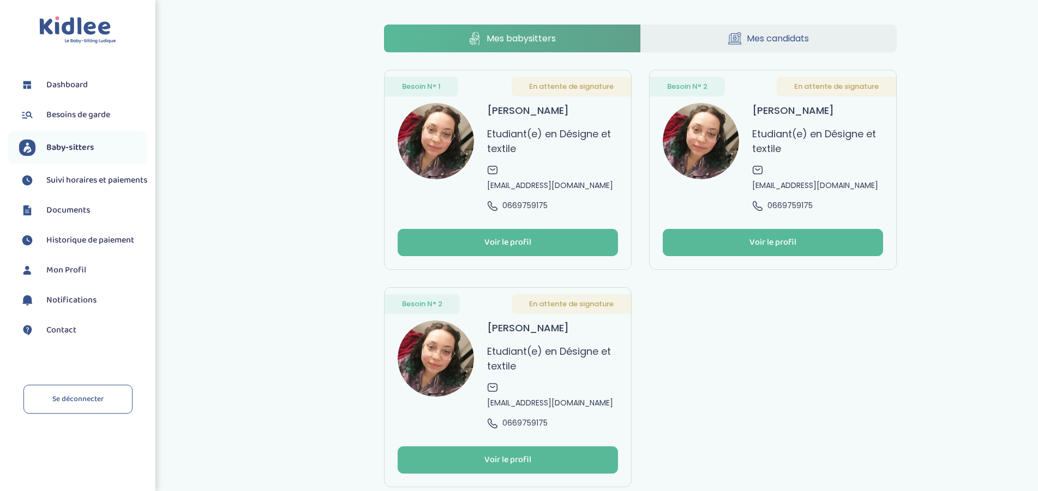
click at [771, 136] on p "Etudiant(e) en Désigne et textile" at bounding box center [817, 141] width 131 height 29
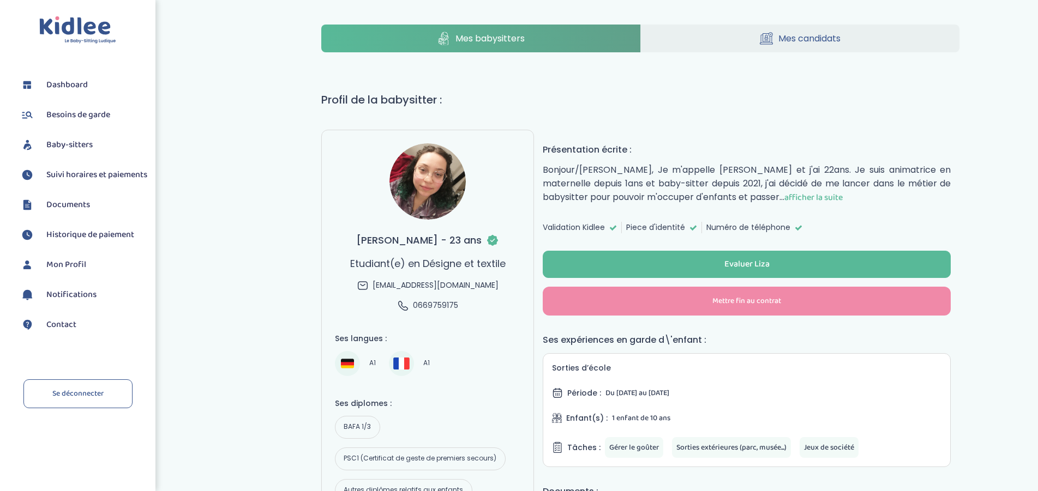
click at [443, 44] on icon at bounding box center [443, 39] width 13 height 14
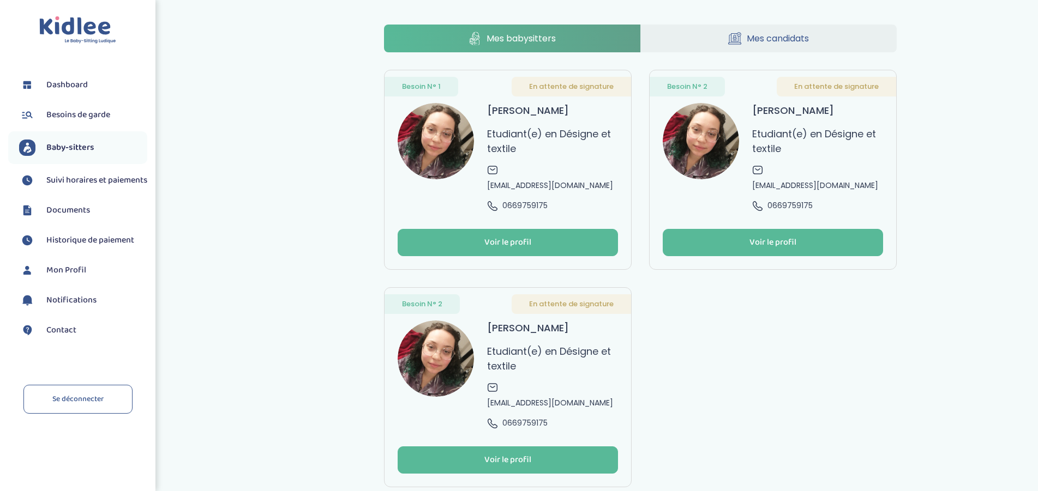
click at [539, 299] on span "En attente de signature" at bounding box center [571, 304] width 85 height 11
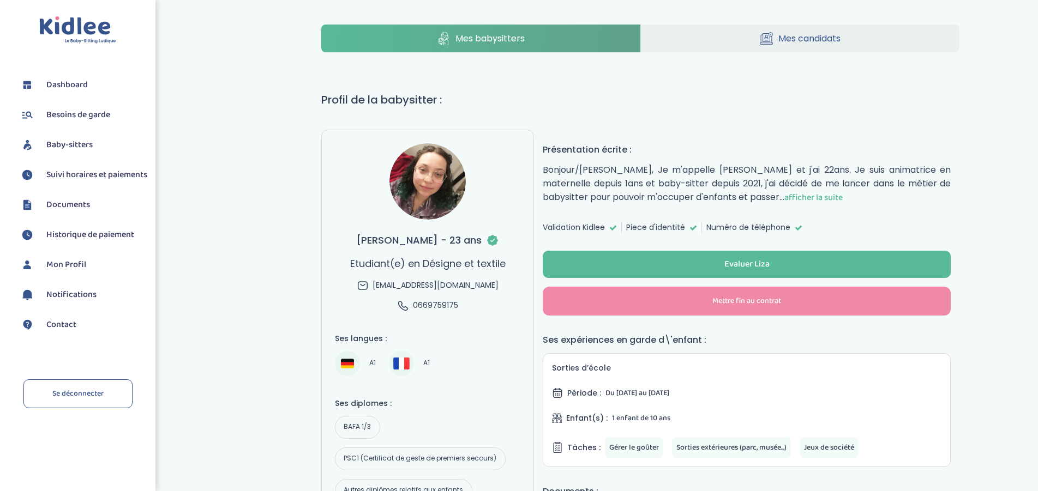
click at [448, 47] on link "Mes babysitters" at bounding box center [480, 39] width 319 height 28
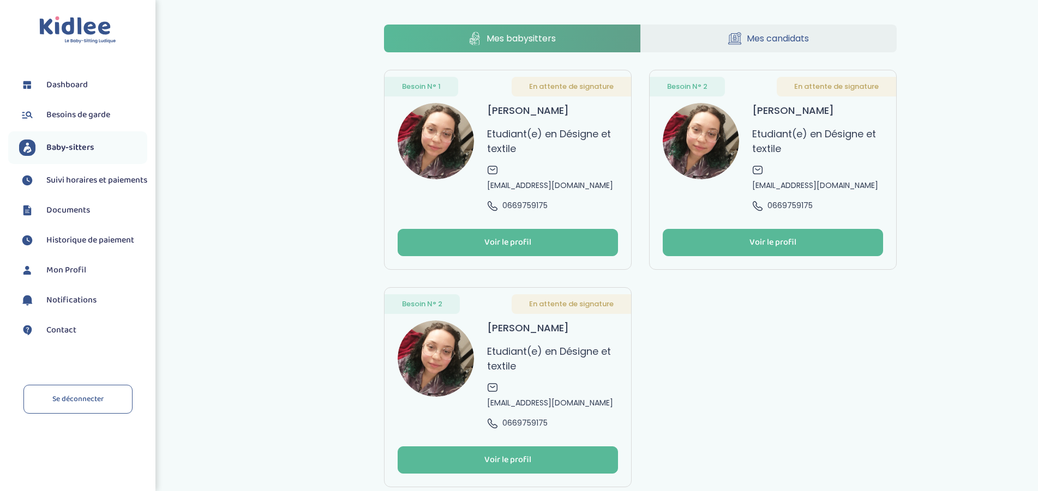
click at [435, 85] on span "Besoin N° 1" at bounding box center [421, 86] width 39 height 11
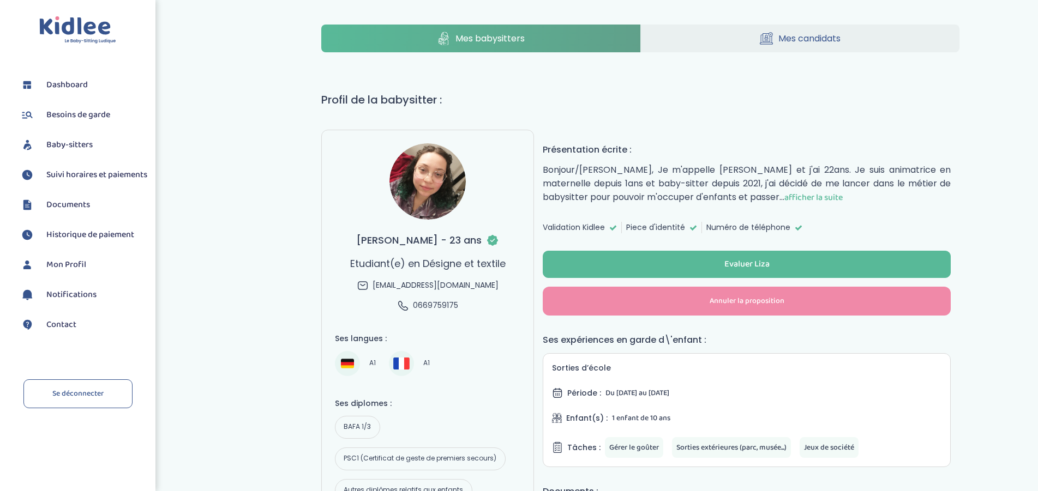
click at [464, 45] on span "Mes babysitters" at bounding box center [489, 39] width 69 height 14
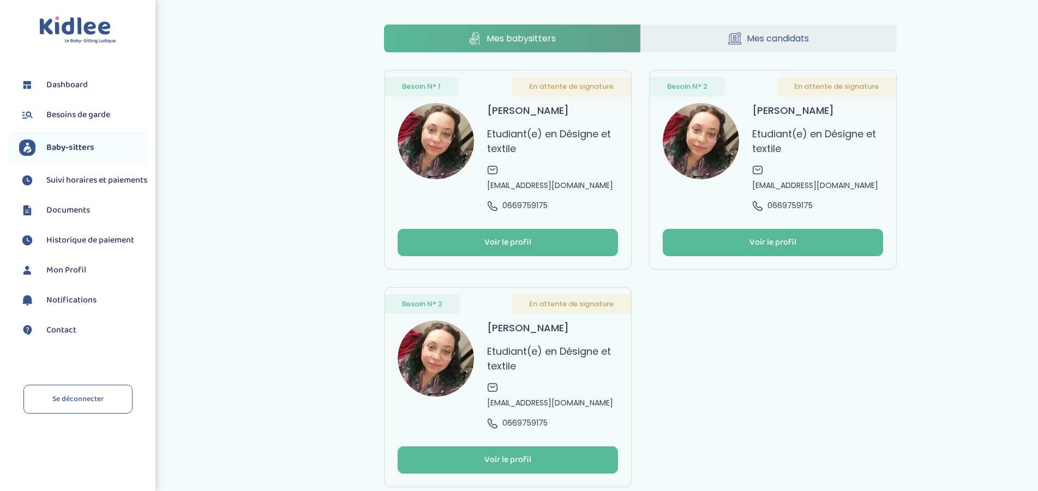
click at [717, 43] on link "Mes candidats" at bounding box center [769, 39] width 256 height 28
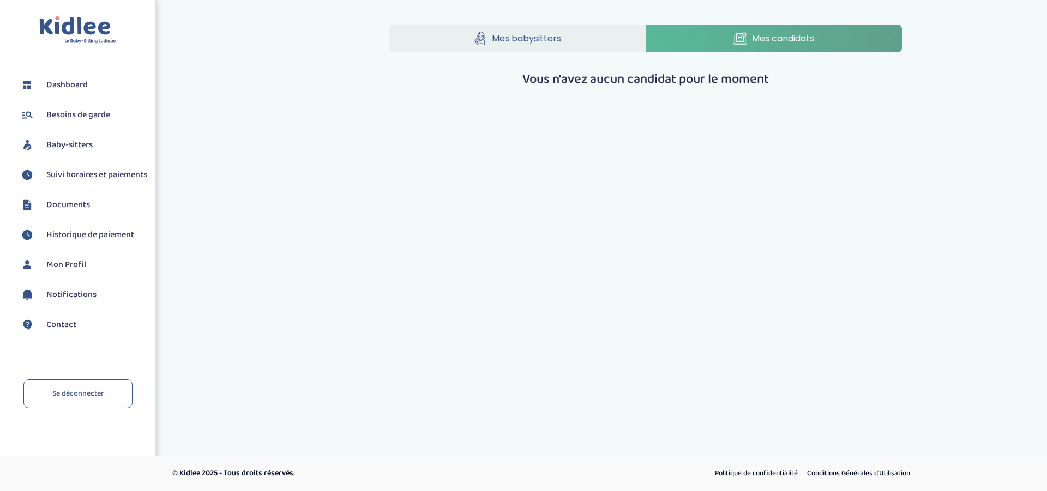
click at [540, 31] on link "Mes babysitters" at bounding box center [517, 39] width 256 height 28
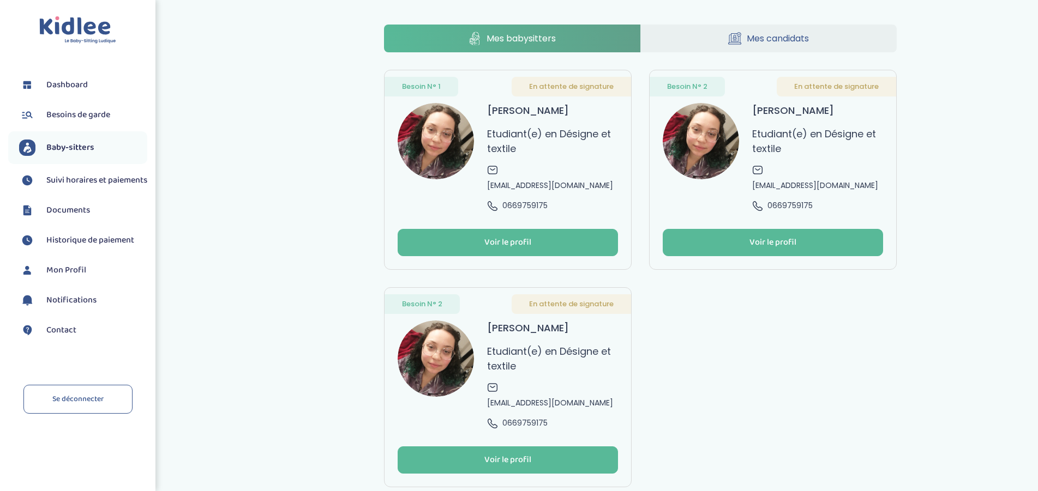
click at [79, 111] on span "Besoins de garde" at bounding box center [78, 115] width 64 height 13
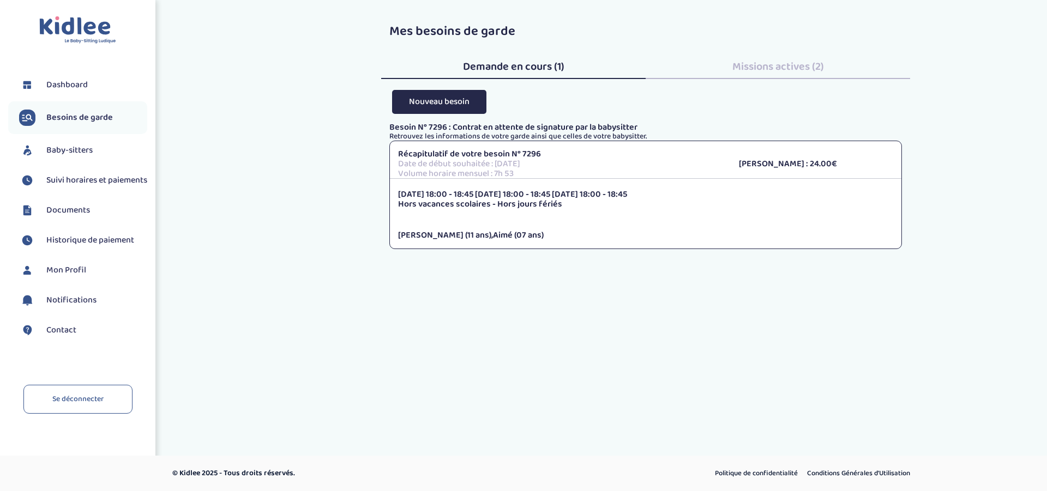
click at [720, 62] on div "Missions actives (2)" at bounding box center [778, 64] width 264 height 29
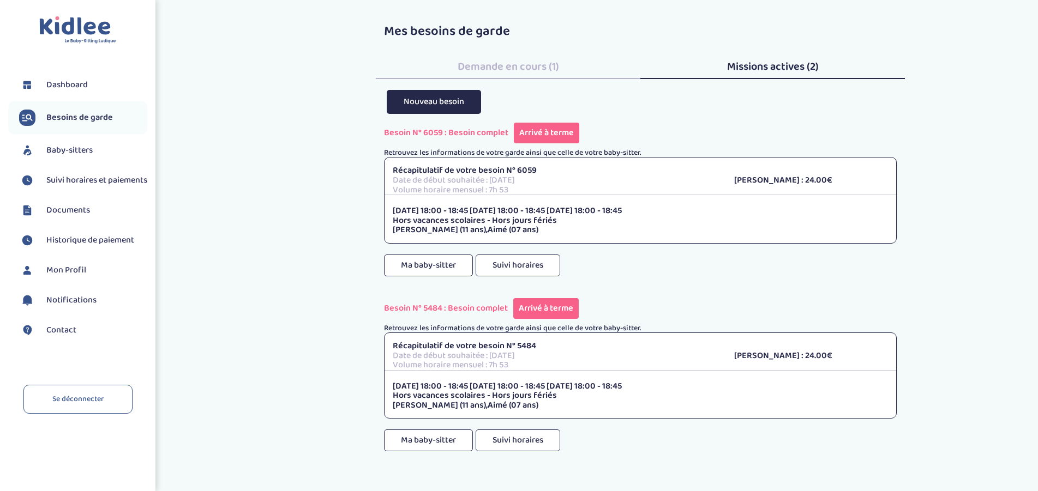
click at [529, 67] on span "Demande en cours (1)" at bounding box center [508, 66] width 101 height 17
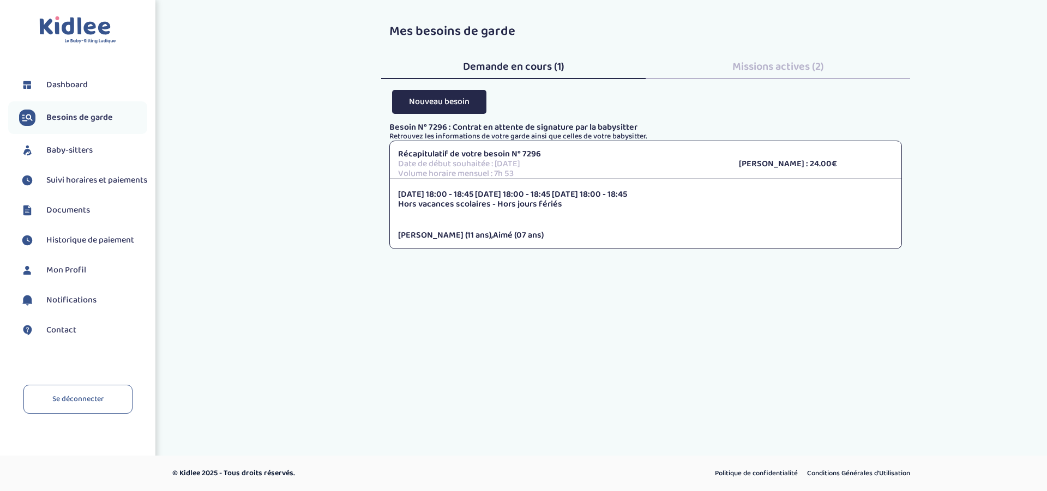
click at [768, 68] on span "Missions actives (2)" at bounding box center [778, 66] width 92 height 17
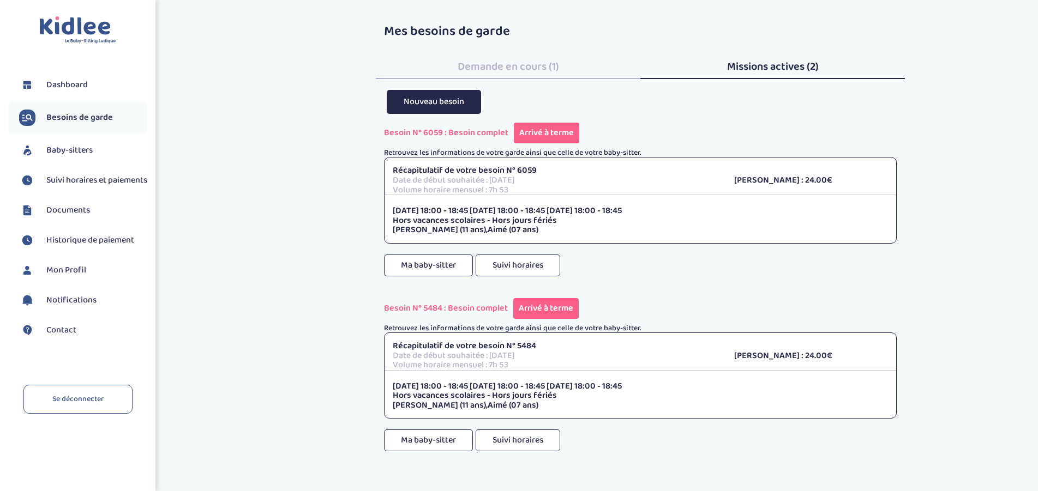
click at [517, 68] on span "Demande en cours (1)" at bounding box center [508, 66] width 101 height 17
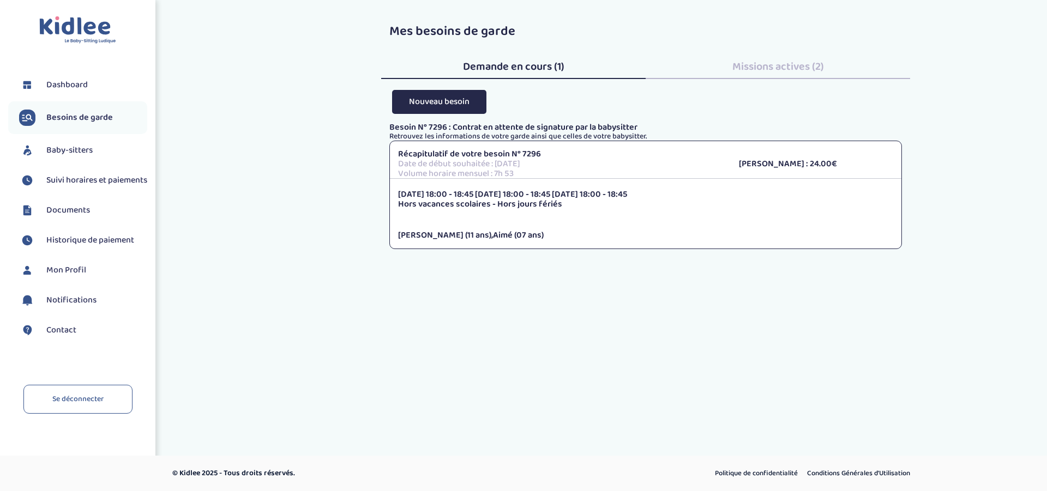
click at [72, 217] on span "Documents" at bounding box center [68, 210] width 44 height 13
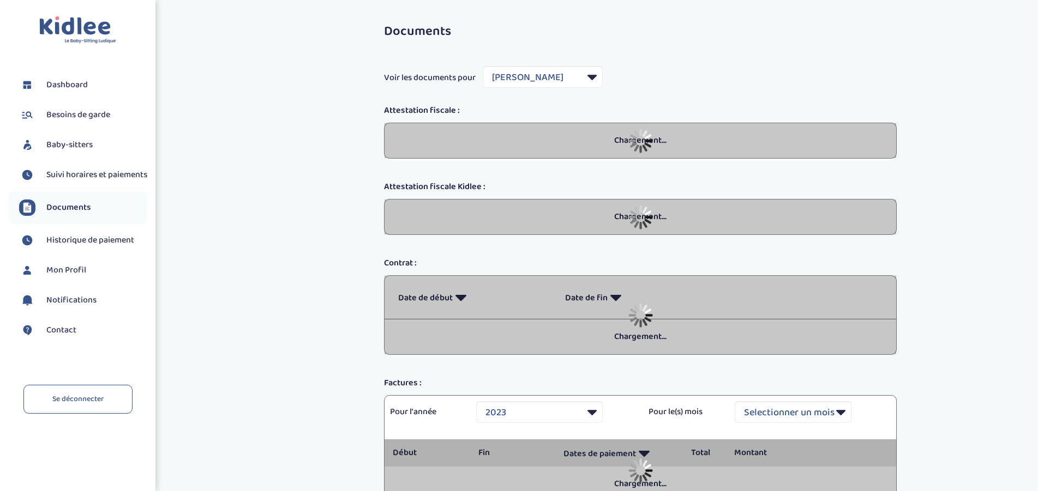
select select "28968"
select select "2023"
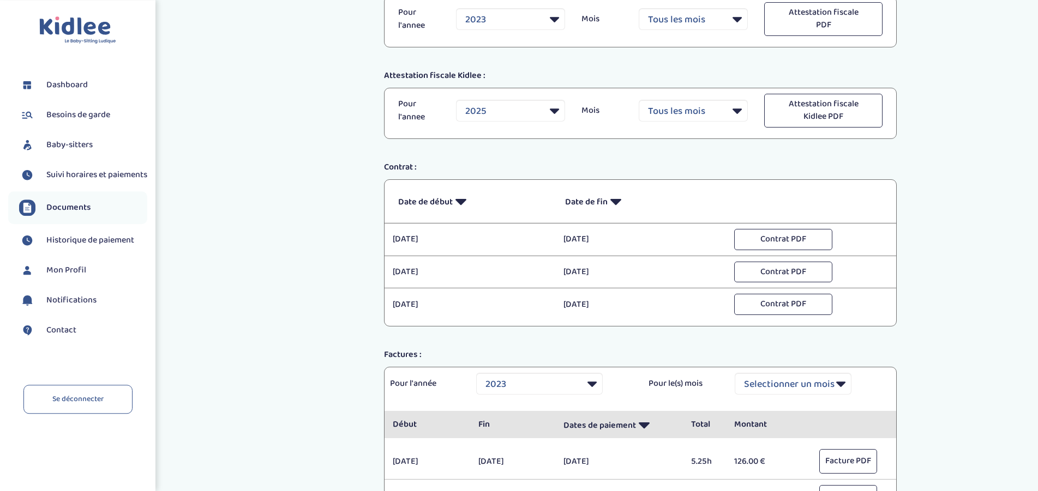
scroll to position [244, 0]
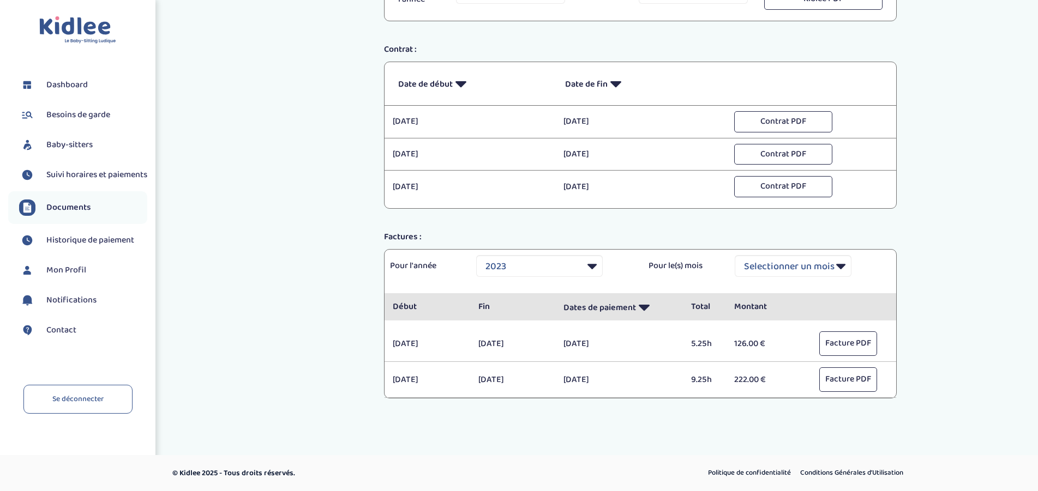
click at [74, 247] on span "Historique de paiement" at bounding box center [90, 240] width 88 height 13
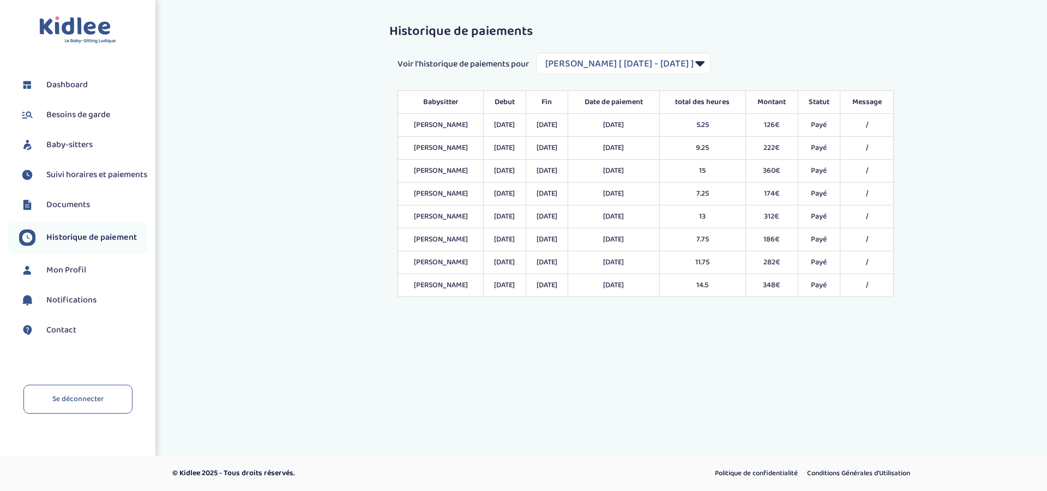
select select "1489"
click at [71, 277] on span "Mon Profil" at bounding box center [66, 270] width 40 height 13
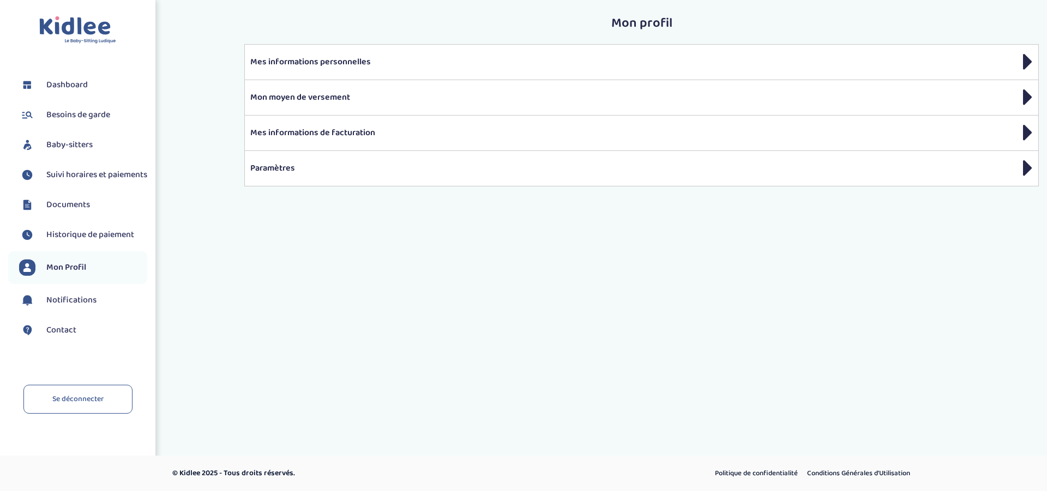
click at [75, 307] on span "Notifications" at bounding box center [71, 300] width 50 height 13
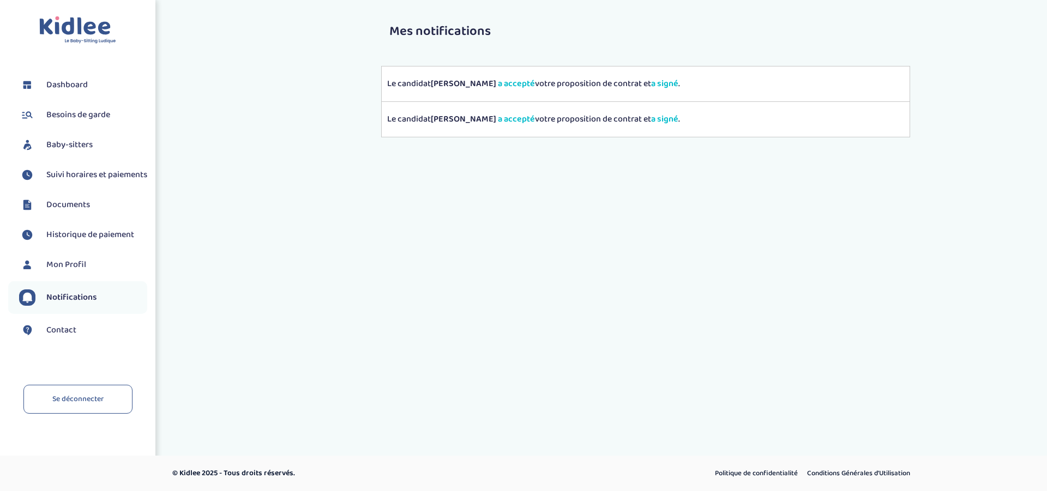
click at [55, 304] on span "Notifications" at bounding box center [71, 297] width 51 height 13
click at [58, 337] on span "Contact" at bounding box center [61, 330] width 30 height 13
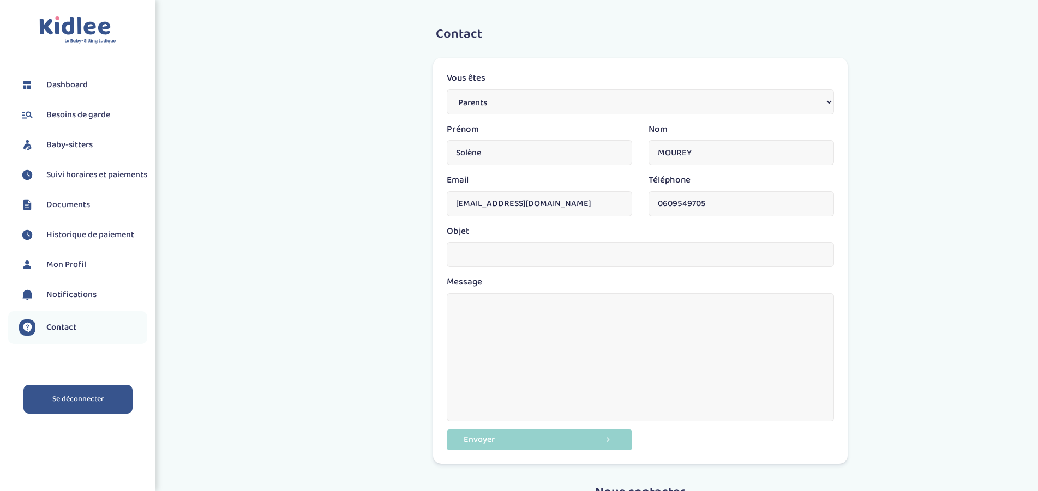
click at [77, 401] on link "Se déconnecter" at bounding box center [77, 399] width 109 height 29
